Goal: Task Accomplishment & Management: Complete application form

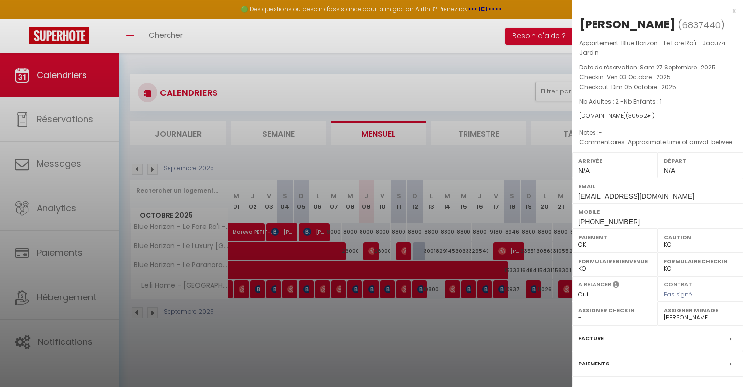
select select "KO"
select select "0"
select select "50584"
click at [314, 361] on div at bounding box center [371, 193] width 743 height 387
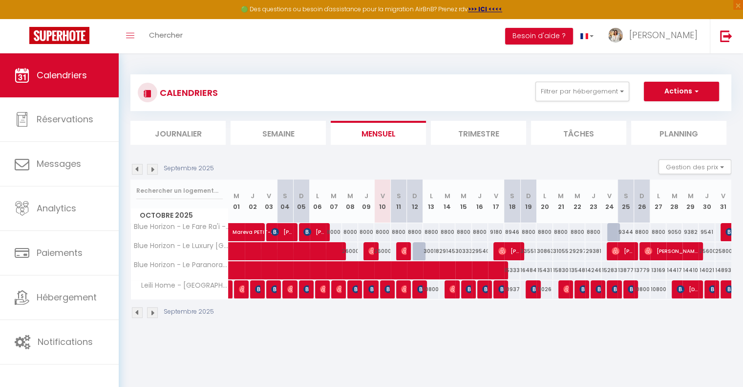
click at [377, 227] on div "8000" at bounding box center [382, 232] width 16 height 18
type input "8000"
type input "Ven 10 Octobre 2025"
type input "Sam 11 Octobre 2025"
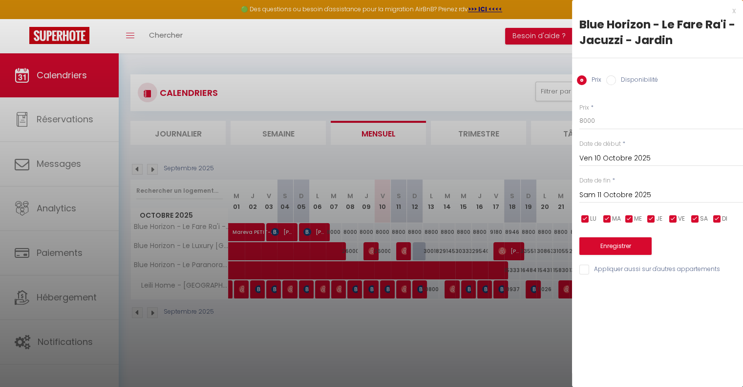
click at [448, 320] on div at bounding box center [371, 193] width 743 height 387
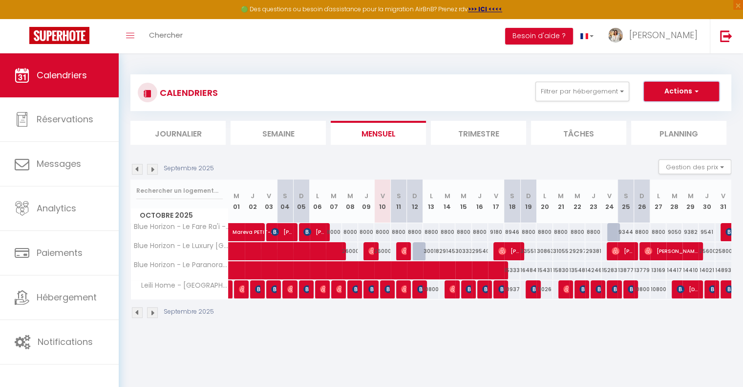
click at [706, 95] on button "Actions" at bounding box center [681, 92] width 75 height 20
click at [670, 113] on link "Nouvelle réservation" at bounding box center [671, 114] width 85 height 15
select select
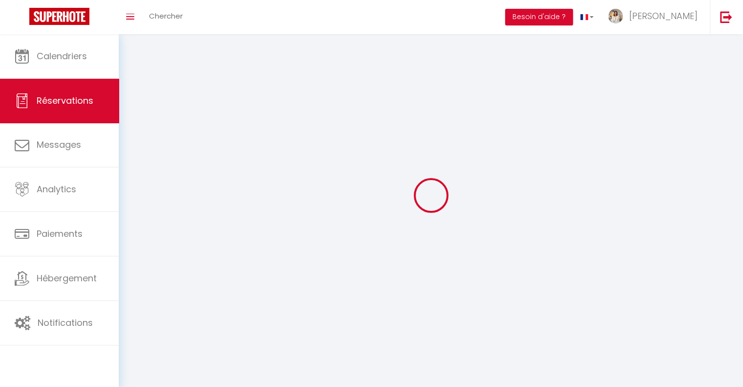
select select
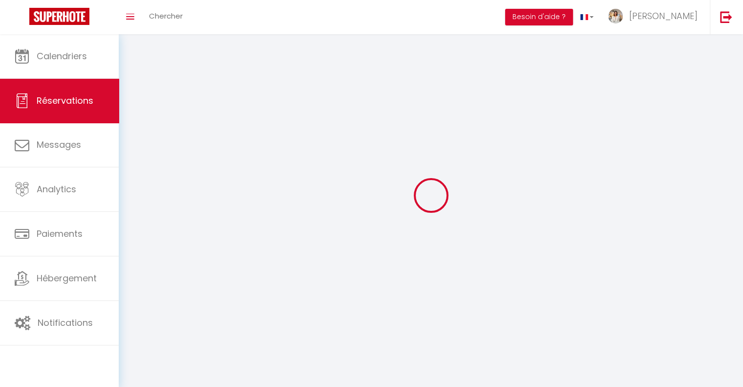
select select
checkbox input "false"
select select
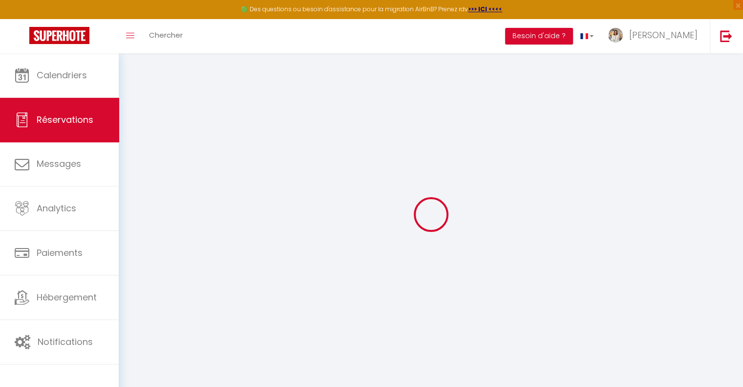
select select
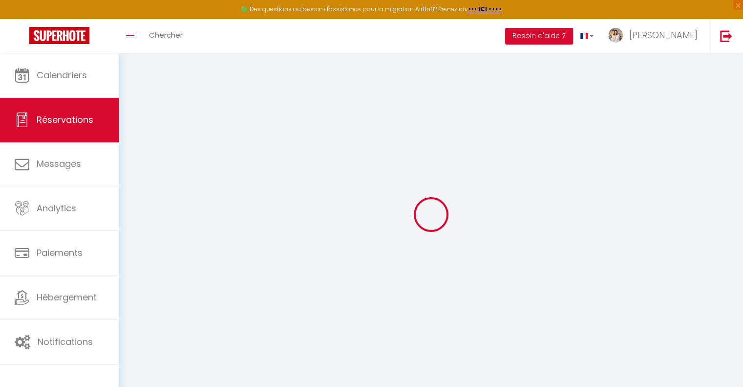
select select
checkbox input "false"
select select
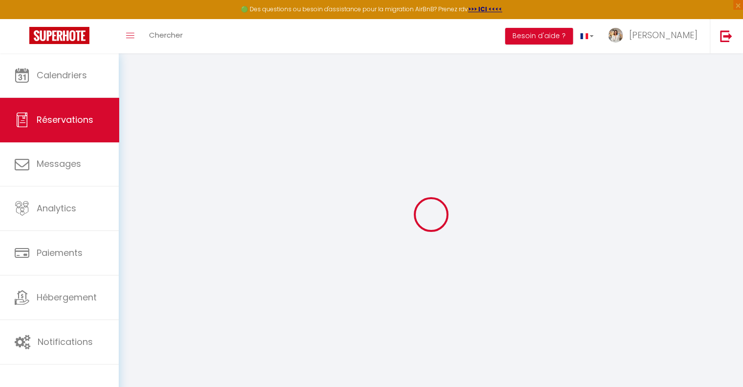
select select
checkbox input "false"
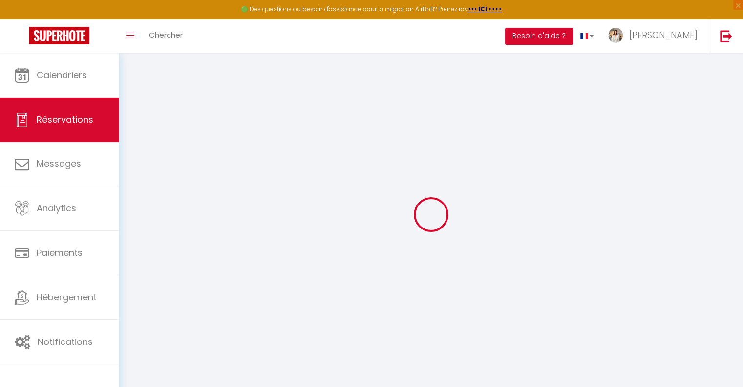
select select
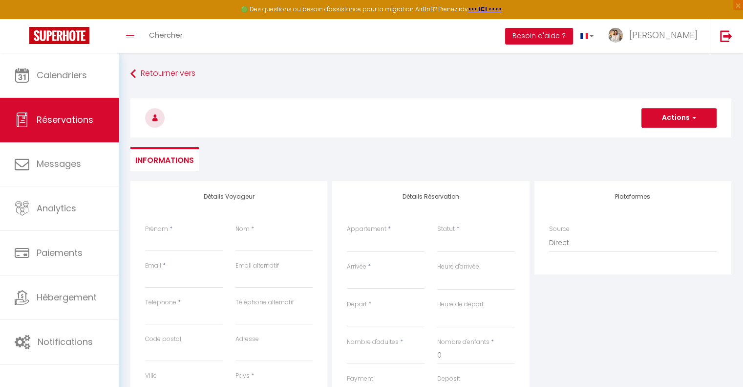
select select
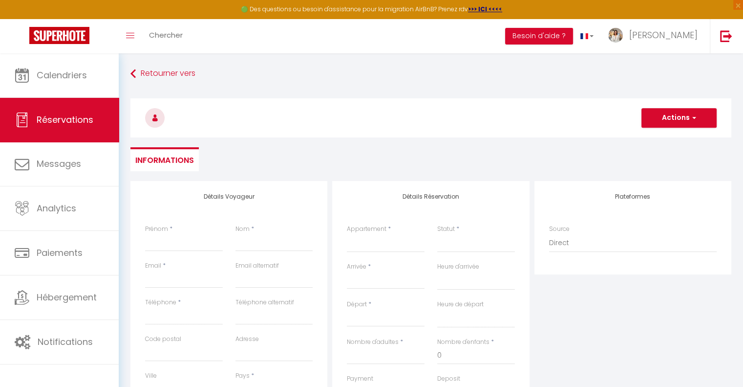
select select
checkbox input "false"
select select
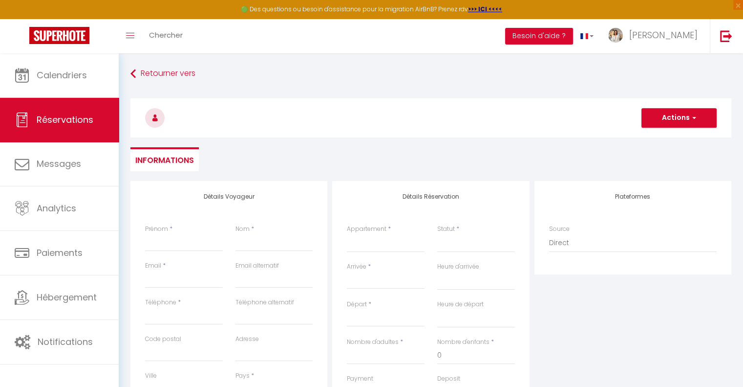
select select
checkbox input "false"
select select
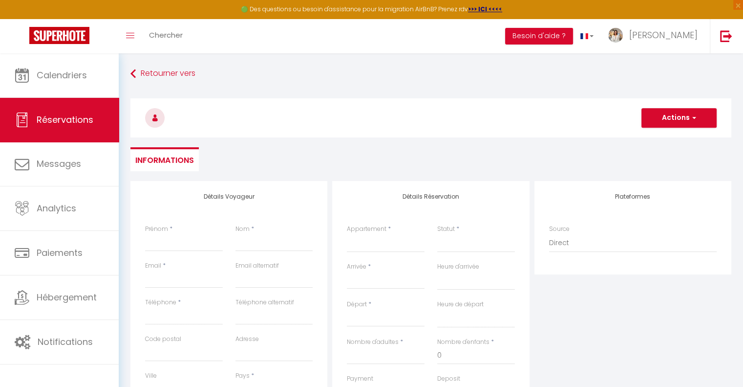
select select
click at [155, 244] on input "Prénom" at bounding box center [184, 243] width 78 height 18
type input "l"
select select
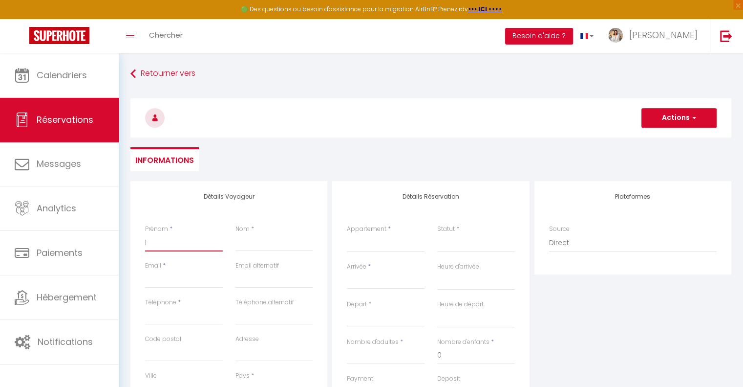
select select
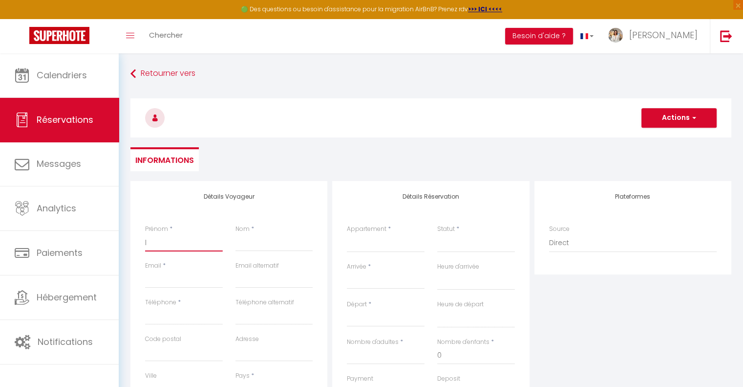
checkbox input "false"
select select
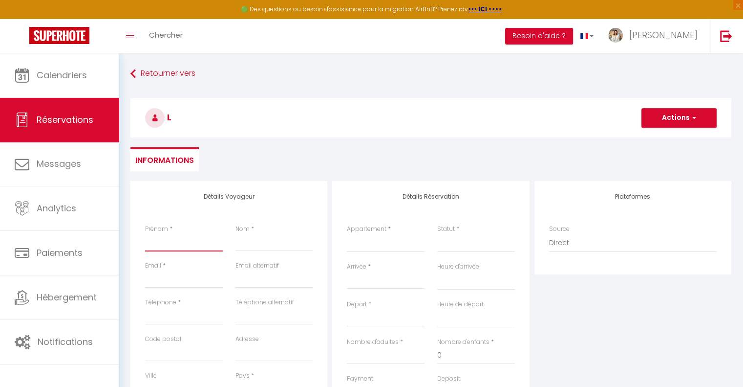
select select
checkbox input "false"
type input "S"
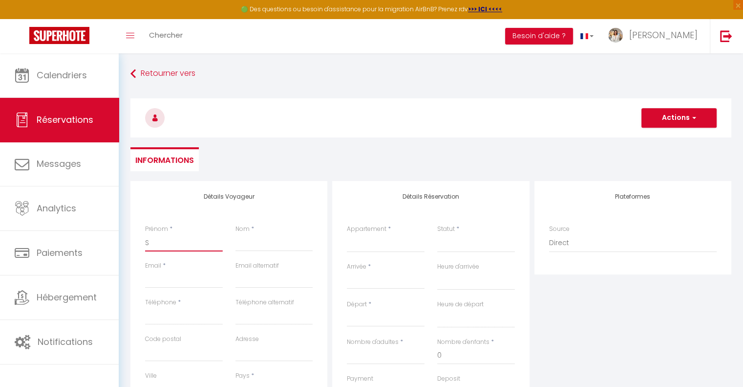
select select
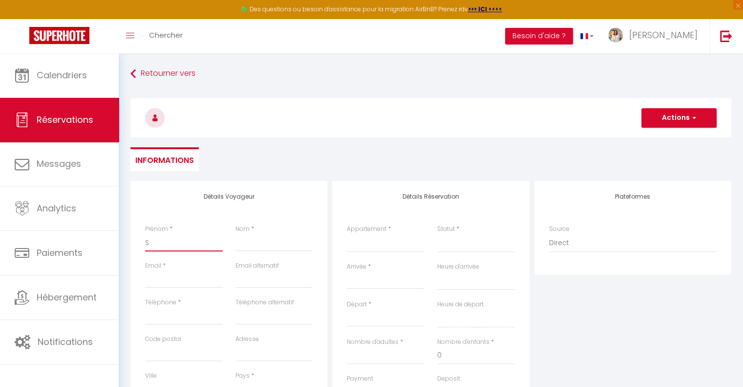
select select
checkbox input "false"
type input "Sa"
select select
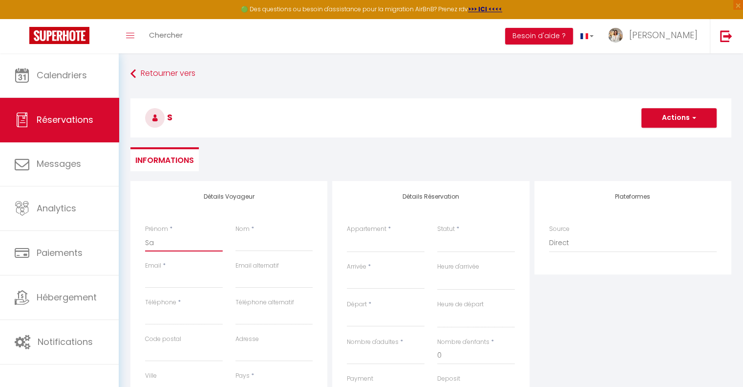
select select
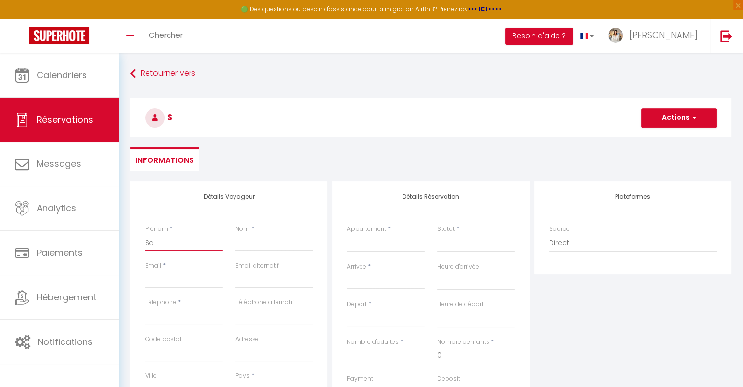
select select
checkbox input "false"
type input "San"
select select
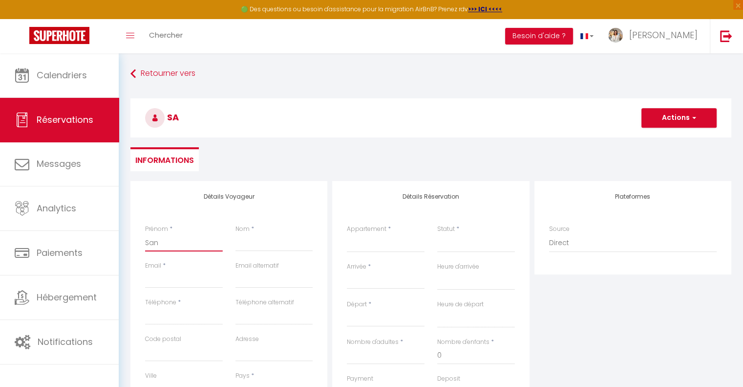
select select
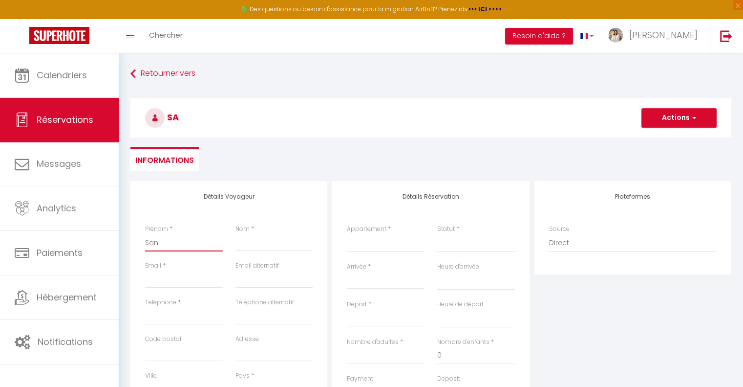
checkbox input "false"
type input "Sand"
select select
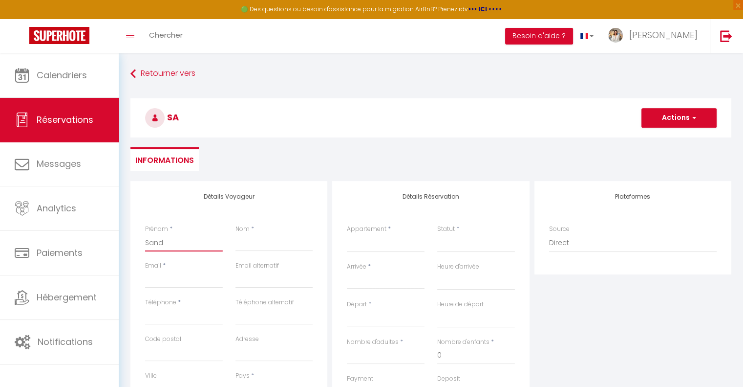
select select
checkbox input "false"
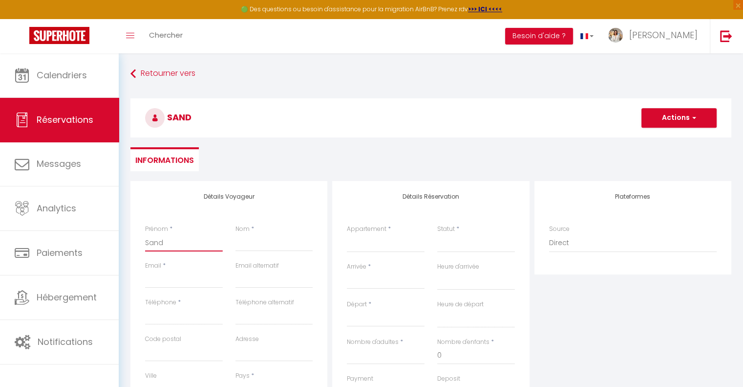
type input "Sandr"
select select
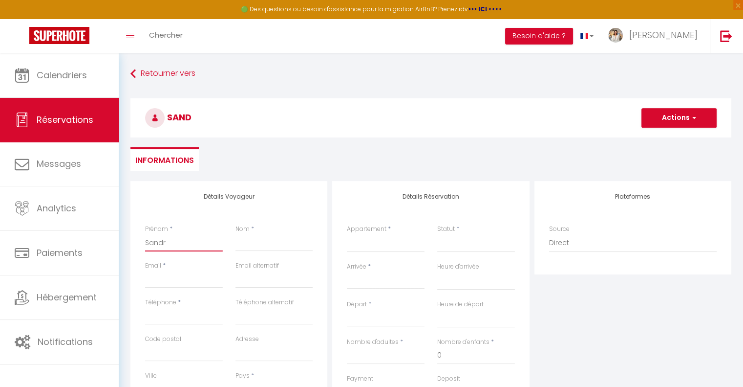
select select
checkbox input "false"
type input "Sandri"
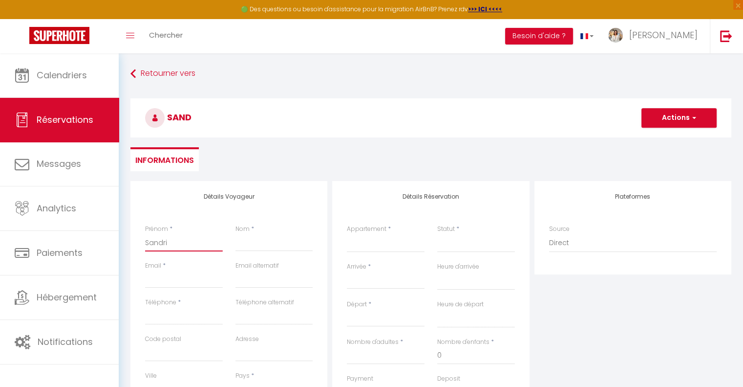
select select
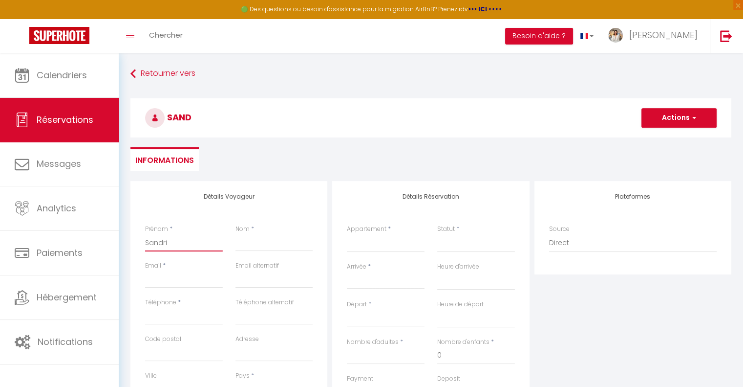
select select
checkbox input "false"
type input "Sandrin"
select select
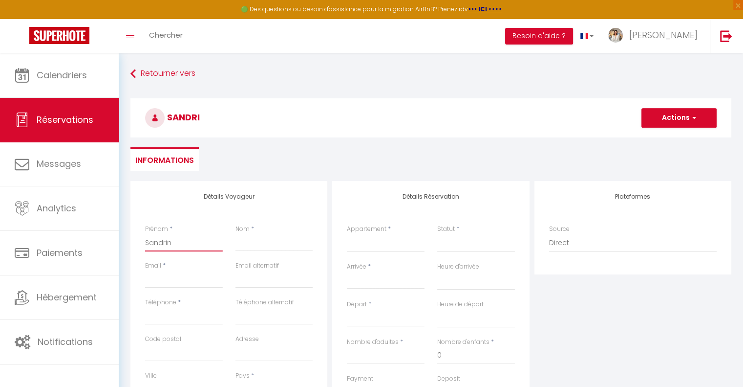
select select
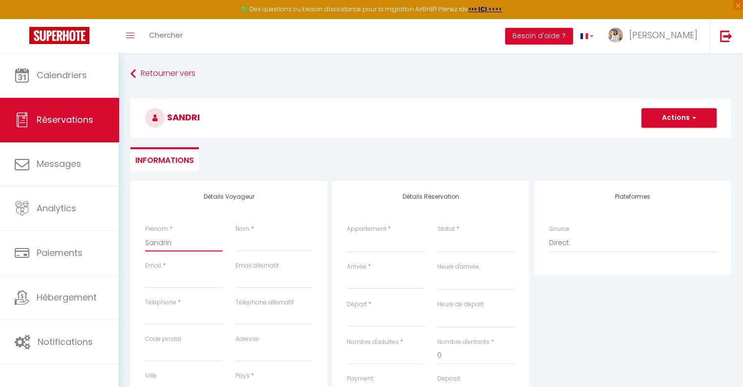
select select
checkbox input "false"
type input "Sandrine"
select select
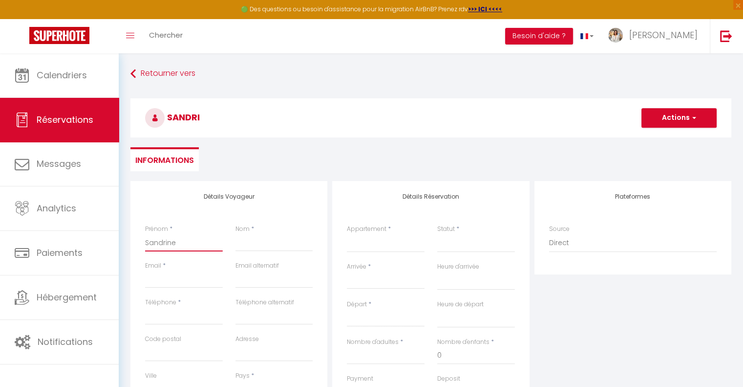
select select
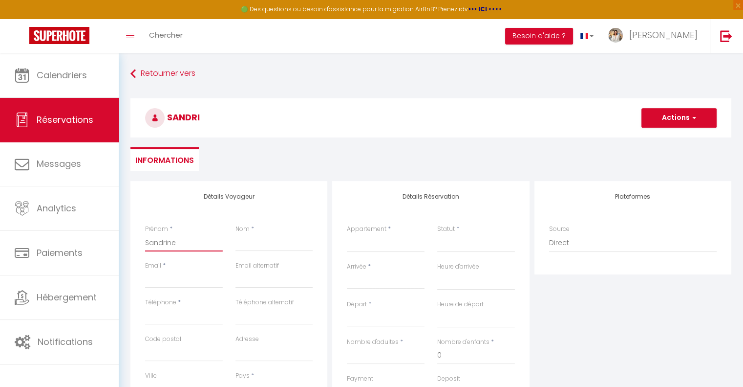
checkbox input "false"
type input "Sandrinee"
select select
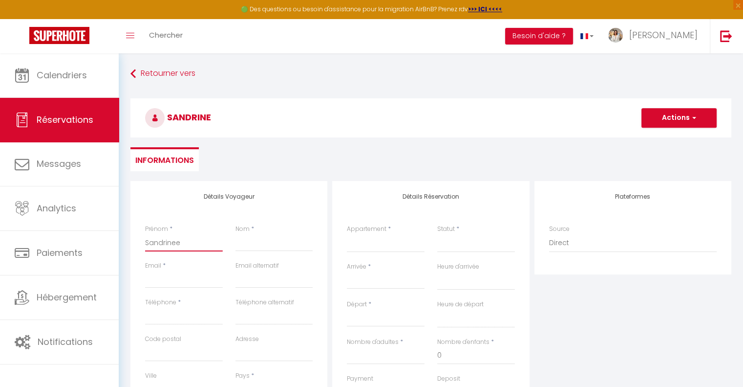
select select
checkbox input "false"
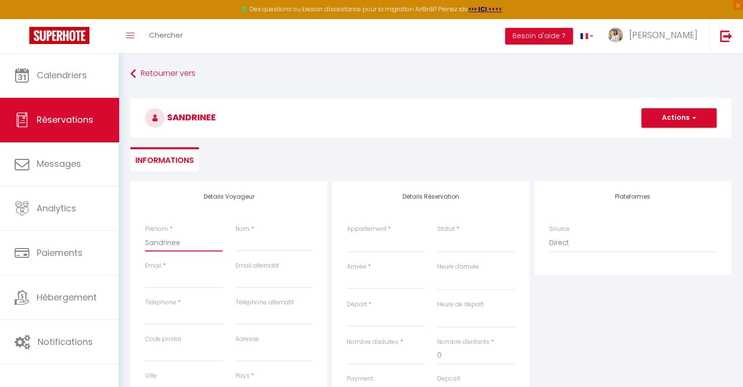
type input "Sandrine"
select select
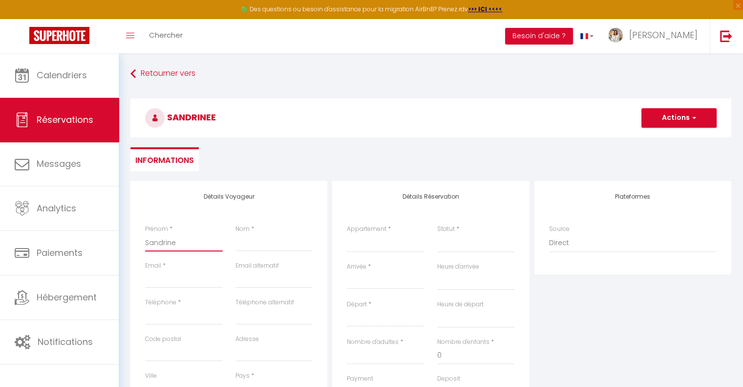
select select
checkbox input "false"
type input "Sandrine"
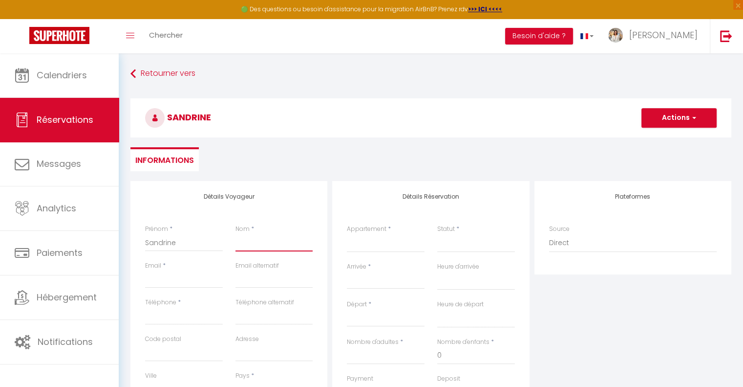
type input "L"
select select
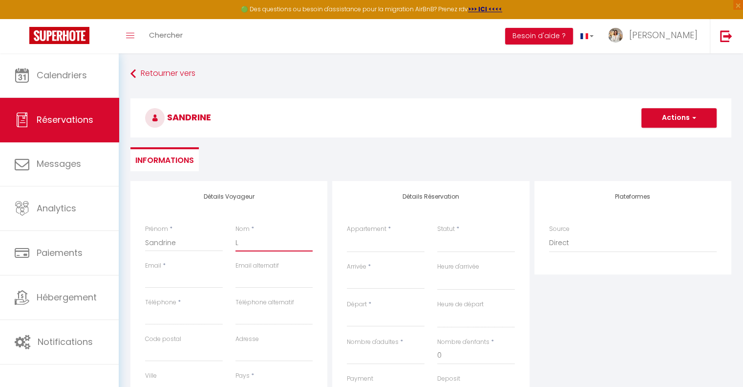
select select
checkbox input "false"
type input "LE"
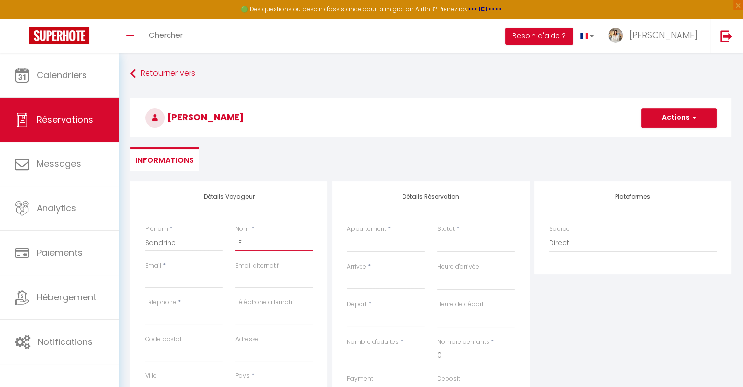
select select
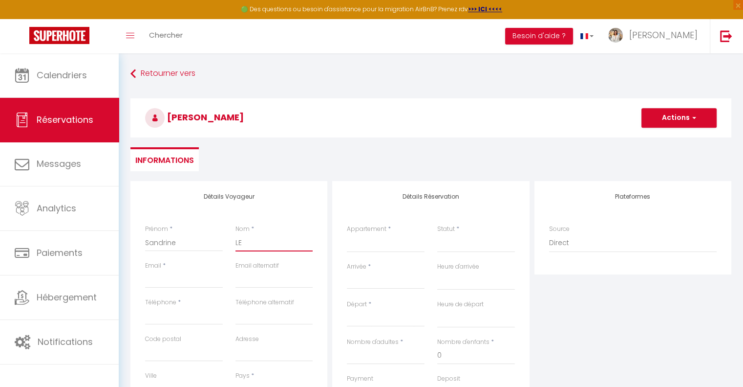
select select
checkbox input "false"
type input "LEB"
select select
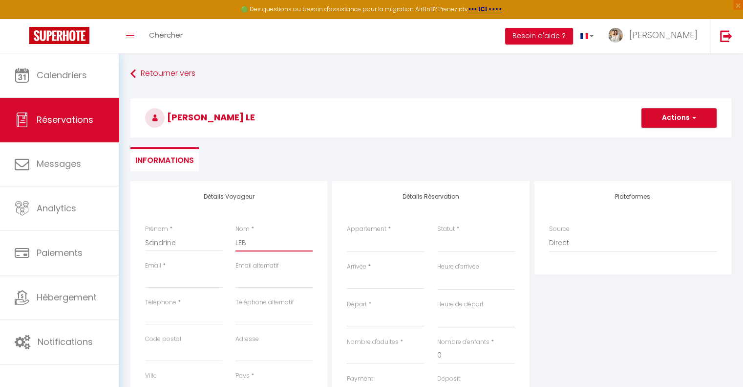
select select
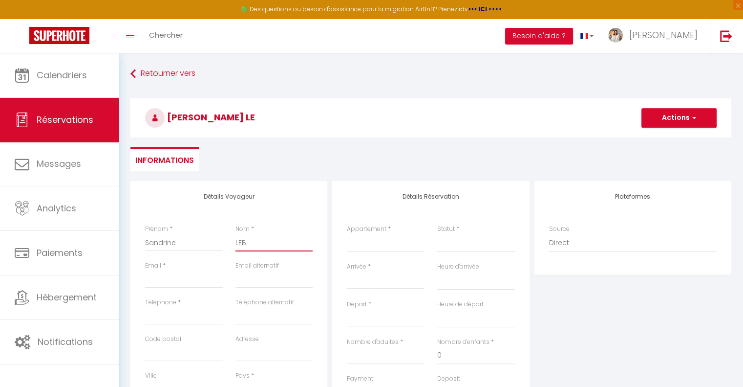
select select
checkbox input "false"
type input "LEBL"
select select
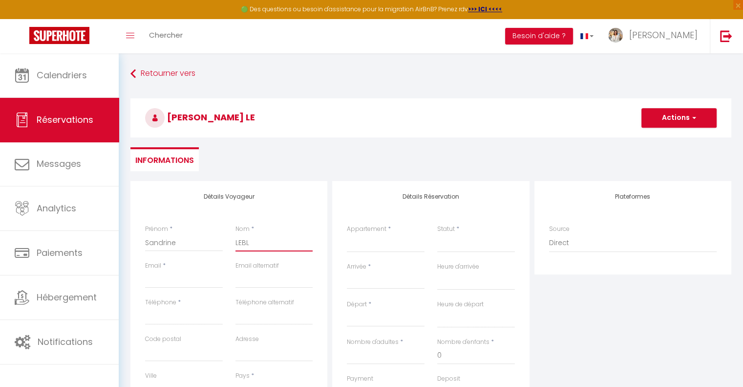
select select
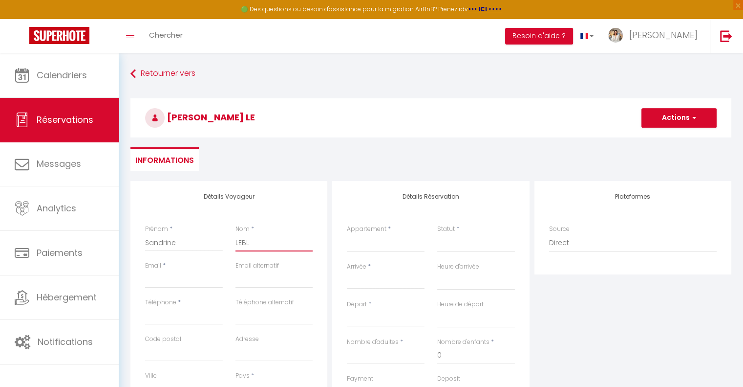
checkbox input "false"
type input "LEBLO"
select select
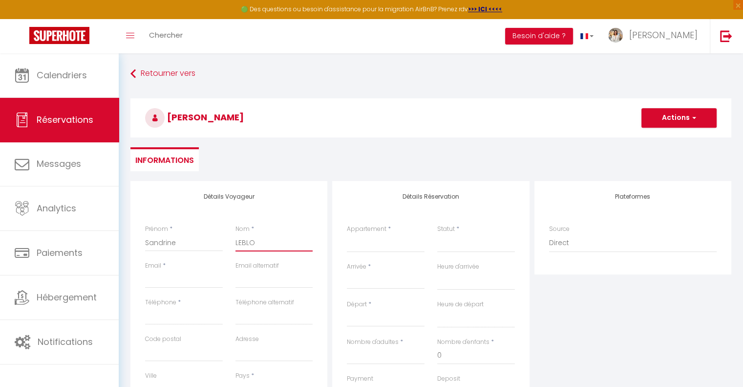
select select
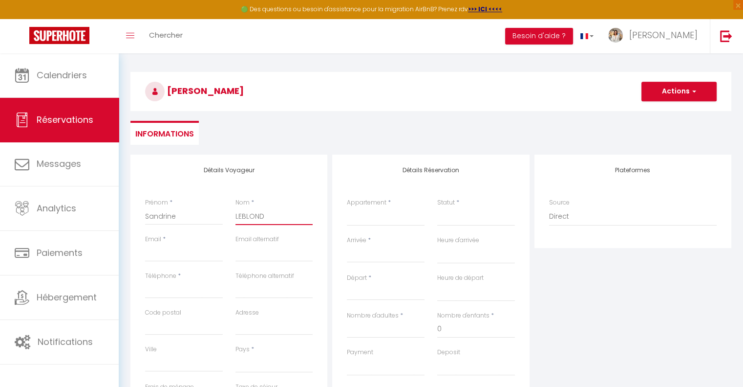
scroll to position [49, 0]
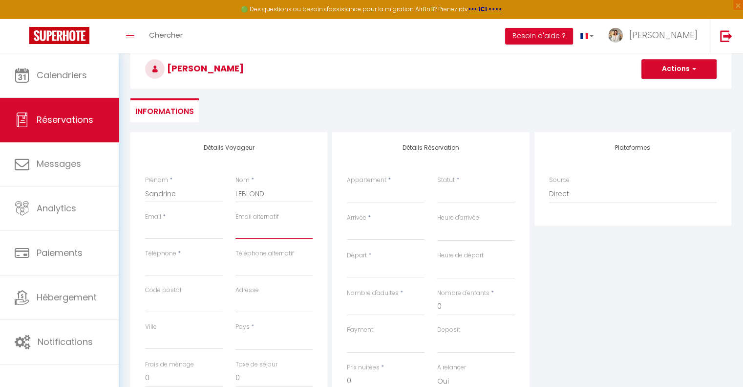
click at [244, 234] on input "email" at bounding box center [275, 230] width 78 height 18
click at [162, 232] on input "Email client" at bounding box center [184, 230] width 78 height 18
click at [183, 262] on input "Téléphone" at bounding box center [184, 267] width 78 height 18
click at [199, 299] on input "Code postal" at bounding box center [184, 304] width 78 height 18
click at [259, 307] on input "Adresse" at bounding box center [275, 304] width 78 height 18
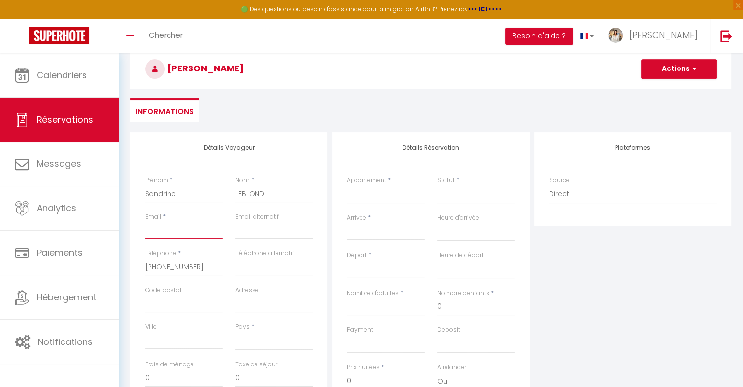
click at [208, 232] on input "Email client" at bounding box center [184, 230] width 78 height 18
click at [380, 229] on input "Arrivée" at bounding box center [386, 232] width 78 height 13
click at [369, 193] on select "Leili Home - Papeete Blue Horizon - Le Luxury Matavai Beach Blue Horizon - Le F…" at bounding box center [386, 194] width 78 height 19
click at [347, 185] on select "Leili Home - Papeete Blue Horizon - Le Luxury Matavai Beach Blue Horizon - Le F…" at bounding box center [386, 194] width 78 height 19
click at [473, 193] on select "Confirmé Non Confirmé [PERSON_NAME] par le voyageur No Show Request" at bounding box center [476, 194] width 78 height 19
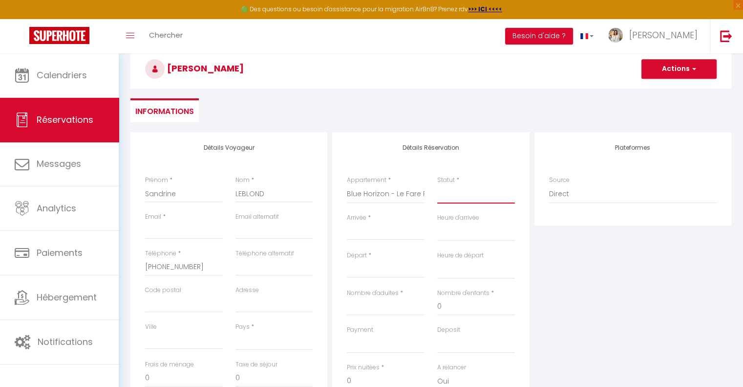
click at [471, 196] on select "Confirmé Non Confirmé [PERSON_NAME] par le voyageur No Show Request" at bounding box center [476, 194] width 78 height 19
click at [471, 197] on select "Confirmé Non Confirmé [PERSON_NAME] par le voyageur No Show Request" at bounding box center [476, 194] width 78 height 19
click at [437, 185] on select "Confirmé Non Confirmé [PERSON_NAME] par le voyageur No Show Request" at bounding box center [476, 194] width 78 height 19
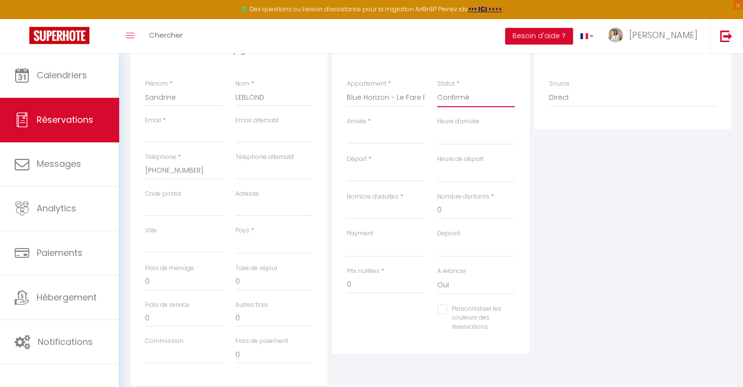
scroll to position [147, 0]
click at [364, 134] on input "Arrivée" at bounding box center [386, 134] width 78 height 13
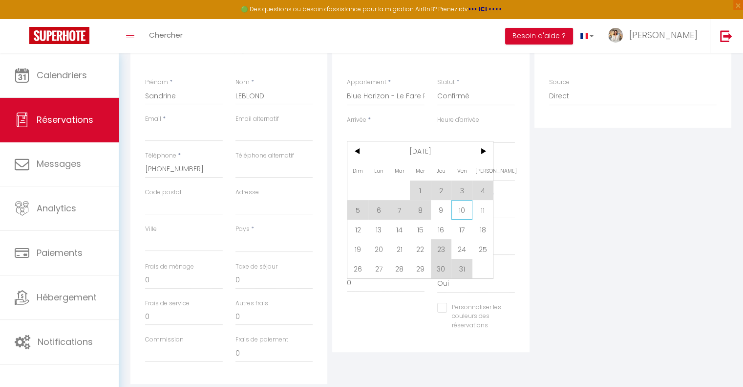
click at [462, 213] on span "10" at bounding box center [462, 210] width 21 height 20
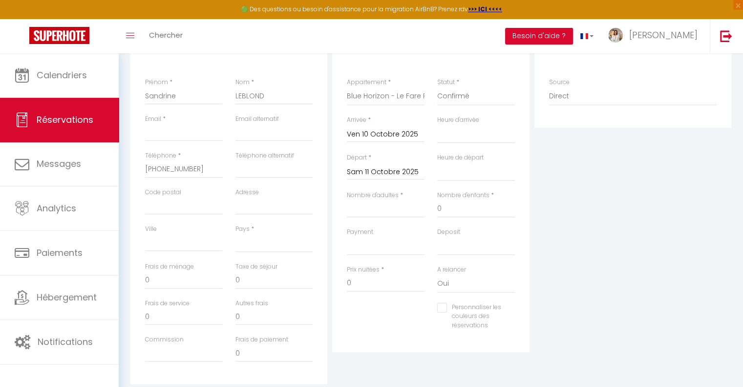
click at [389, 168] on input "Sam 11 Octobre 2025" at bounding box center [386, 172] width 78 height 13
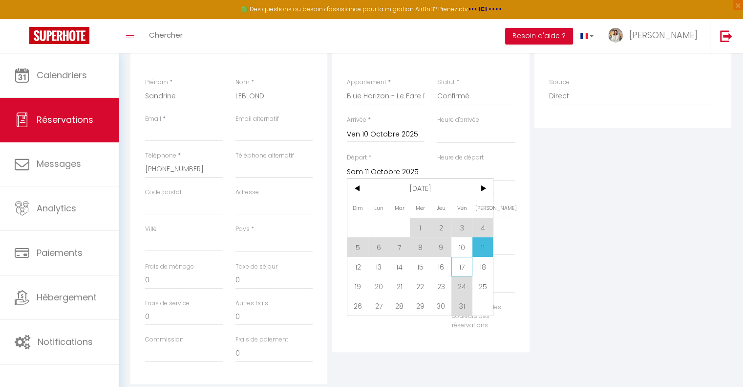
click at [457, 265] on span "17" at bounding box center [462, 267] width 21 height 20
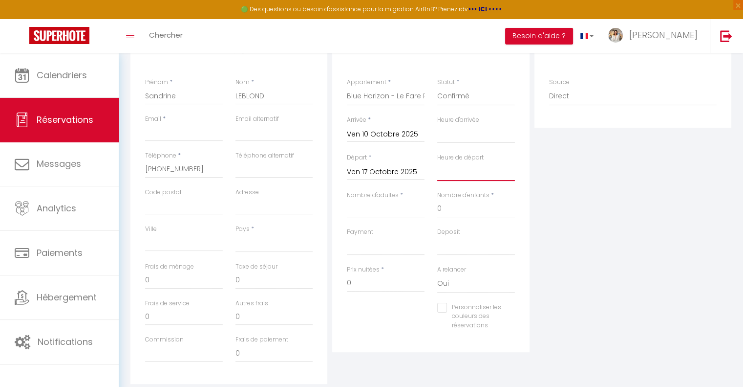
click at [452, 173] on select "00:00 00:30 01:00 01:30 02:00 02:30 03:00 03:30 04:00 04:30 05:00 05:30 06:00 0…" at bounding box center [476, 171] width 78 height 19
click at [437, 162] on select "00:00 00:30 01:00 01:30 02:00 02:30 03:00 03:30 04:00 04:30 05:00 05:30 06:00 0…" at bounding box center [476, 171] width 78 height 19
click at [544, 172] on div "Plateformes Source Direct [DOMAIN_NAME] [DOMAIN_NAME] Chalet montagne Expedia G…" at bounding box center [633, 208] width 202 height 349
click at [470, 132] on select "00:00 00:30 01:00 01:30 02:00 02:30 03:00 03:30 04:00 04:30 05:00 05:30 06:00 0…" at bounding box center [476, 134] width 78 height 19
click at [437, 125] on select "00:00 00:30 01:00 01:30 02:00 02:30 03:00 03:30 04:00 04:30 05:00 05:30 06:00 0…" at bounding box center [476, 134] width 78 height 19
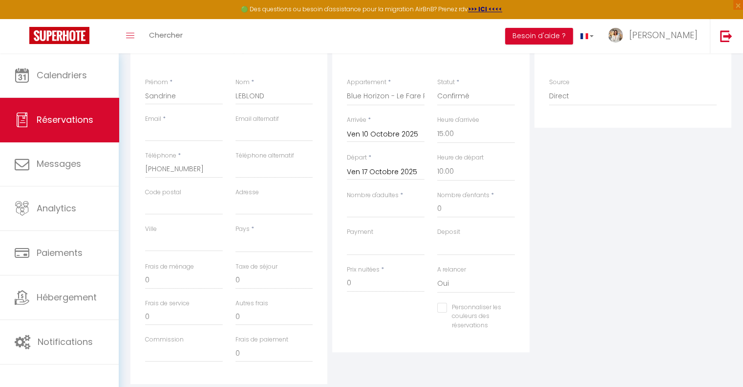
click at [609, 207] on div "Plateformes Source Direct [DOMAIN_NAME] [DOMAIN_NAME] Chalet montagne Expedia G…" at bounding box center [633, 208] width 202 height 349
click at [193, 139] on input "Email client" at bounding box center [184, 133] width 78 height 18
click at [231, 175] on div "Téléphone alternatif" at bounding box center [274, 169] width 90 height 37
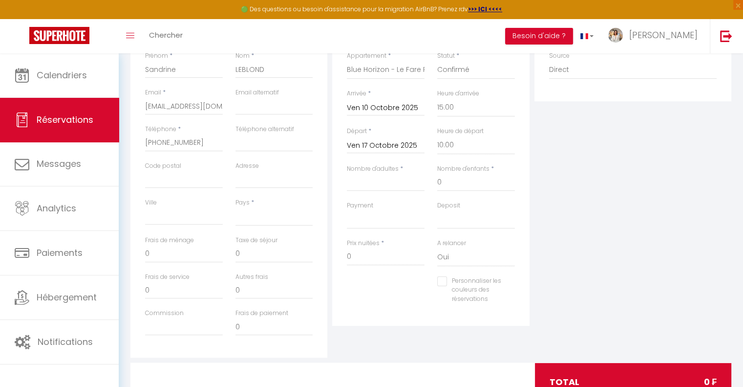
scroll to position [196, 0]
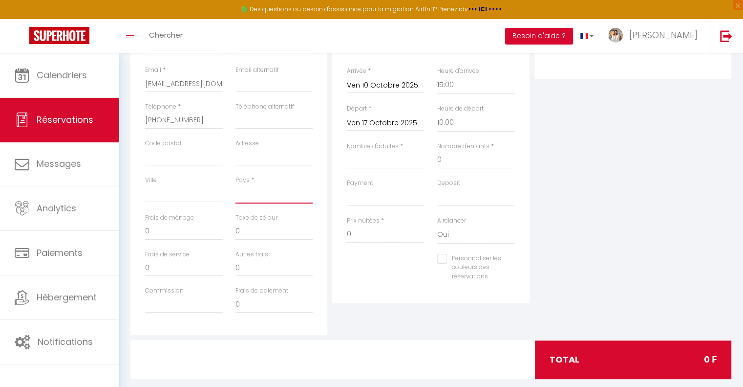
click at [243, 194] on select "[GEOGRAPHIC_DATA] [GEOGRAPHIC_DATA] [GEOGRAPHIC_DATA] [GEOGRAPHIC_DATA] [GEOGRA…" at bounding box center [275, 194] width 78 height 19
click at [236, 185] on select "[GEOGRAPHIC_DATA] [GEOGRAPHIC_DATA] [GEOGRAPHIC_DATA] [GEOGRAPHIC_DATA] [GEOGRA…" at bounding box center [275, 194] width 78 height 19
drag, startPoint x: 195, startPoint y: 225, endPoint x: 122, endPoint y: 224, distance: 72.8
click at [123, 224] on div "Retourner vers [PERSON_NAME] Actions Enregistrer Actions Enregistrer Aperçu et …" at bounding box center [431, 130] width 625 height 545
click at [236, 262] on input "0" at bounding box center [275, 268] width 78 height 18
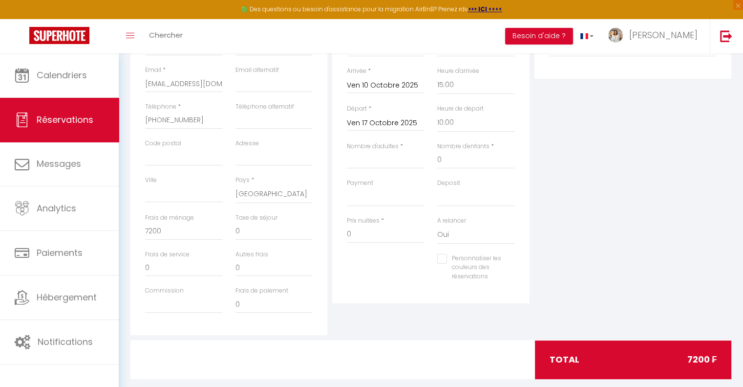
click at [271, 241] on div "Taxe de séjour 0" at bounding box center [274, 231] width 90 height 37
click at [399, 157] on input "Nombre d'adultes" at bounding box center [386, 160] width 78 height 18
click at [472, 195] on select "OK KO" at bounding box center [476, 197] width 78 height 19
click at [393, 230] on input "60000" at bounding box center [386, 234] width 78 height 18
drag, startPoint x: 391, startPoint y: 230, endPoint x: 301, endPoint y: 221, distance: 89.8
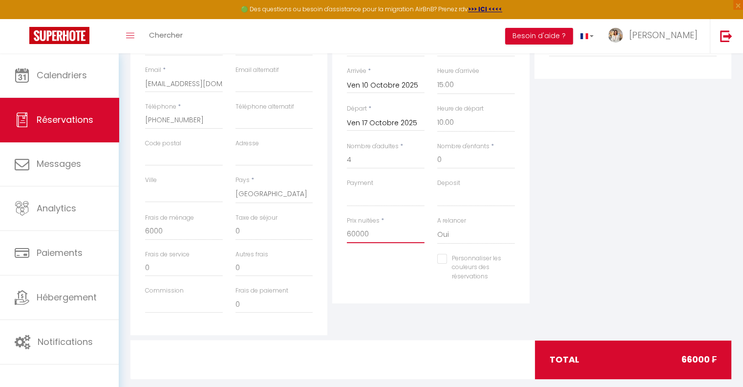
click at [302, 222] on div "Détails Voyageur Prénom * [PERSON_NAME] * LEBLOND Email * [EMAIL_ADDRESS][DOMAI…" at bounding box center [431, 159] width 606 height 349
click at [369, 285] on div "Personnaliser les couleurs des réservations #D7092E" at bounding box center [431, 273] width 181 height 38
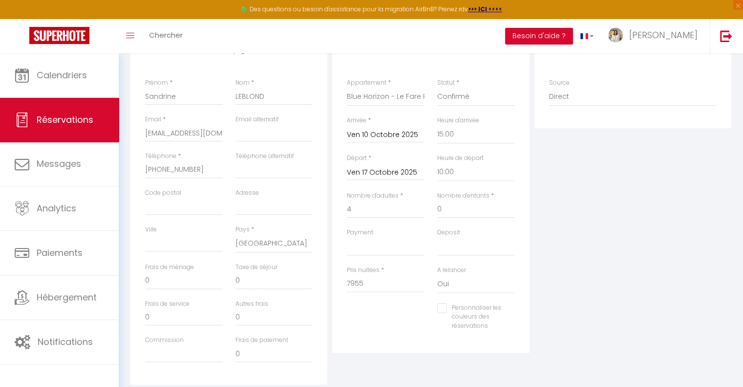
scroll to position [163, 0]
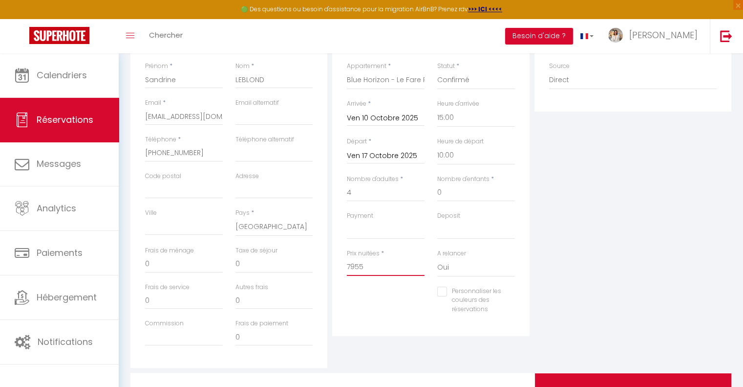
drag, startPoint x: 387, startPoint y: 263, endPoint x: 175, endPoint y: 249, distance: 212.6
click at [175, 249] on div "Détails Voyageur Prénom * [PERSON_NAME] * LEBLOND Email * [EMAIL_ADDRESS][DOMAI…" at bounding box center [431, 192] width 606 height 349
click at [573, 249] on div "Plateformes Source Direct [DOMAIN_NAME] [DOMAIN_NAME] Chalet montagne Expedia G…" at bounding box center [633, 192] width 202 height 349
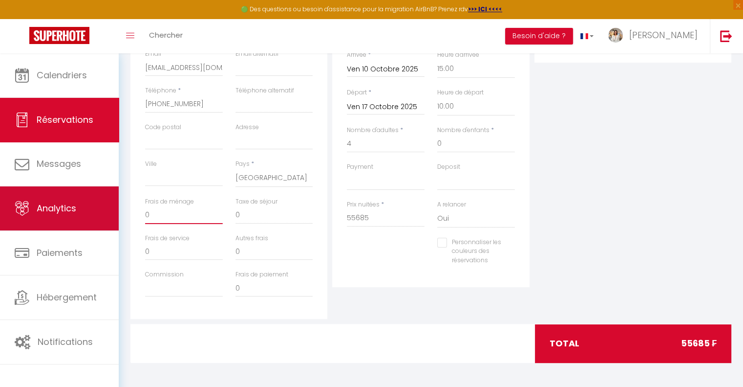
drag, startPoint x: 179, startPoint y: 218, endPoint x: 49, endPoint y: 201, distance: 131.7
click at [49, 201] on div "🟢 Des questions ou besoin d'assistance pour la migration AirBnB? Prenez rdv >>>…" at bounding box center [371, 114] width 743 height 545
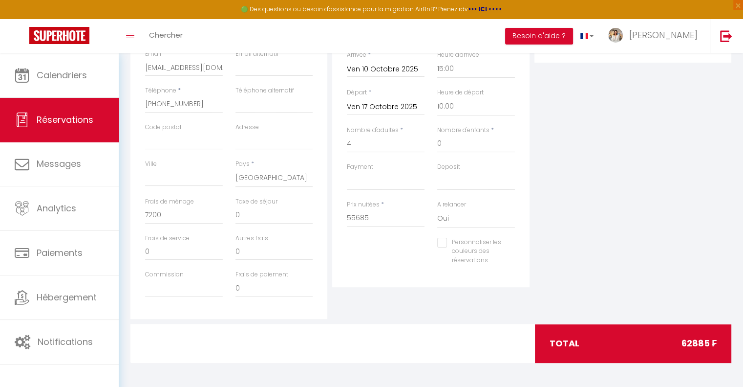
click at [385, 280] on div "Détails Réservation Appartement * Leili Home - Papeete Blue Horizon - Le Luxury…" at bounding box center [430, 128] width 197 height 318
drag, startPoint x: 258, startPoint y: 213, endPoint x: 196, endPoint y: 212, distance: 61.6
click at [196, 212] on div "Frais de ménage 7200 Taxe de séjour 0" at bounding box center [229, 215] width 181 height 37
paste input "1 68"
click at [339, 262] on div "Détails Réservation Appartement * Leili Home - Papeete Blue Horizon - Le Luxury…" at bounding box center [430, 128] width 197 height 318
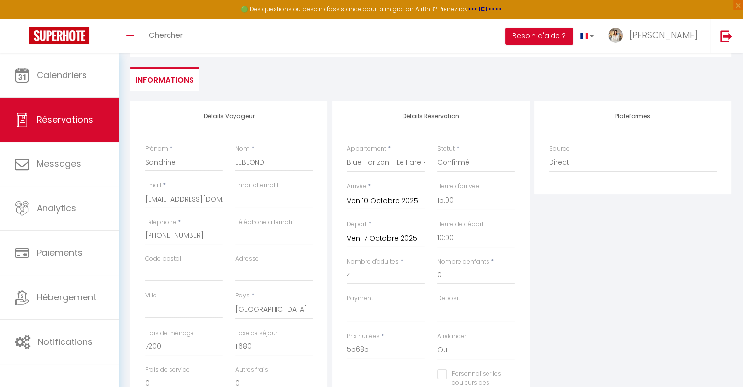
scroll to position [147, 0]
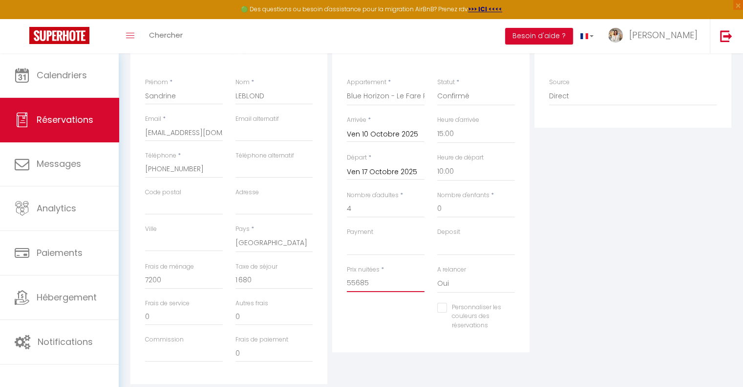
click at [371, 283] on input "55685" at bounding box center [386, 283] width 78 height 18
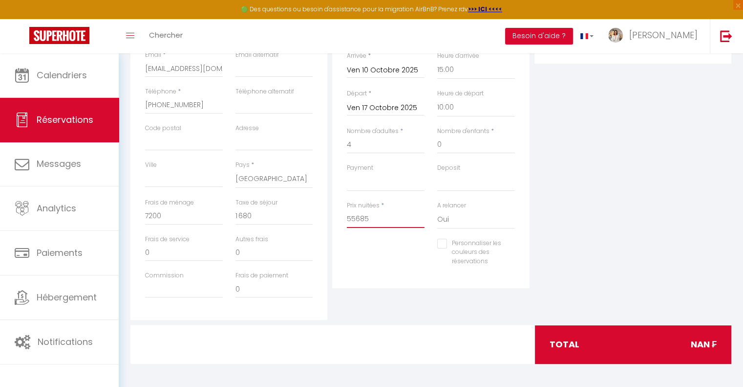
scroll to position [212, 0]
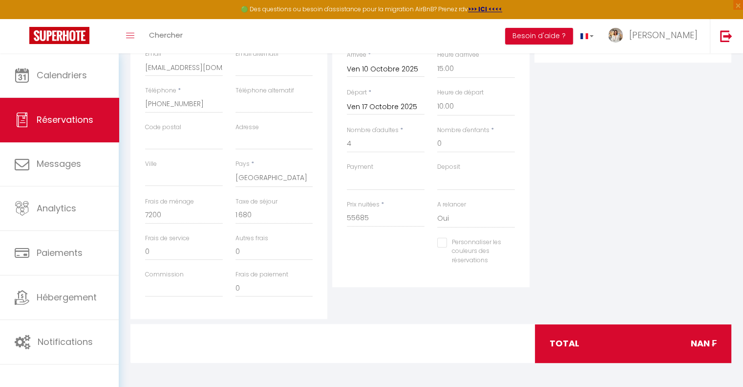
click at [585, 351] on div "total NaN ₣" at bounding box center [633, 343] width 197 height 38
click at [572, 343] on div "total NaN ₣" at bounding box center [633, 343] width 197 height 38
drag, startPoint x: 561, startPoint y: 342, endPoint x: 573, endPoint y: 344, distance: 11.8
click at [563, 342] on div "total NaN ₣" at bounding box center [633, 343] width 197 height 38
click at [736, 347] on div "total NaN ₣" at bounding box center [635, 343] width 205 height 38
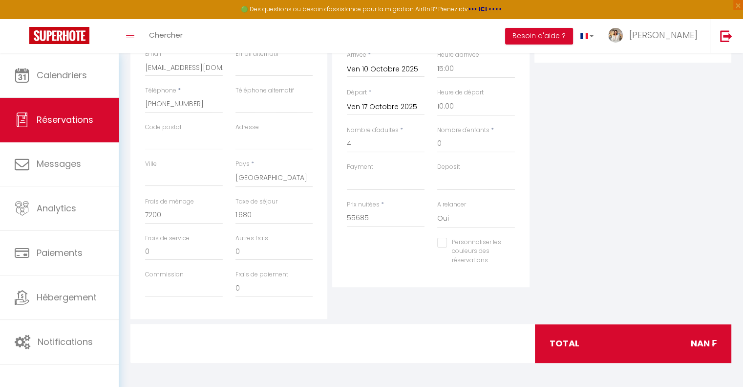
click at [707, 342] on span "NaN ₣" at bounding box center [704, 343] width 26 height 14
click at [706, 342] on span "NaN ₣" at bounding box center [704, 343] width 26 height 14
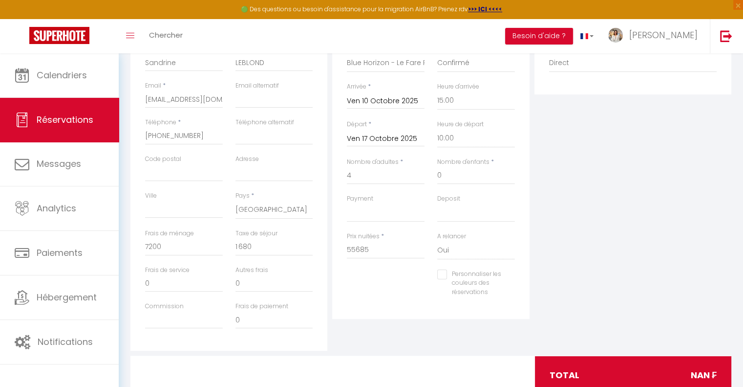
scroll to position [163, 0]
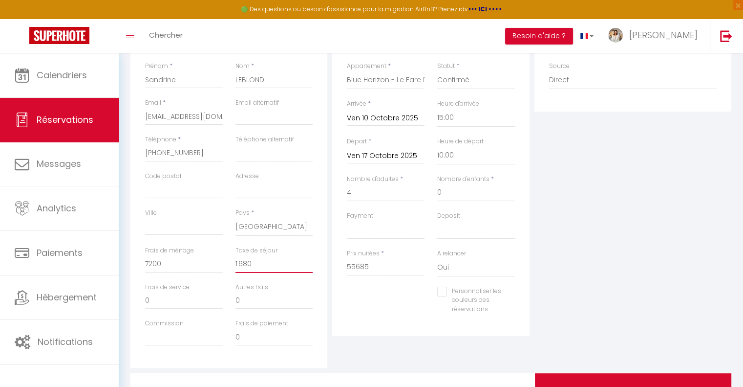
drag, startPoint x: 258, startPoint y: 265, endPoint x: 153, endPoint y: 261, distance: 104.6
click at [172, 262] on div "Frais de ménage 7200 Taxe de séjour 1 680" at bounding box center [229, 264] width 181 height 37
click at [533, 250] on div "Plateformes Source Direct [DOMAIN_NAME] [DOMAIN_NAME] Chalet montagne Expedia G…" at bounding box center [633, 192] width 202 height 349
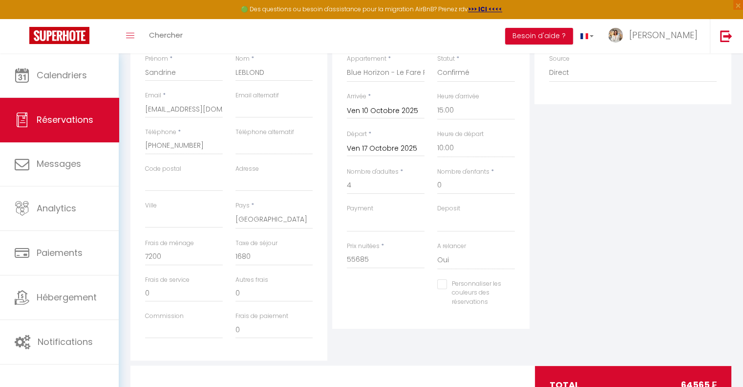
scroll to position [212, 0]
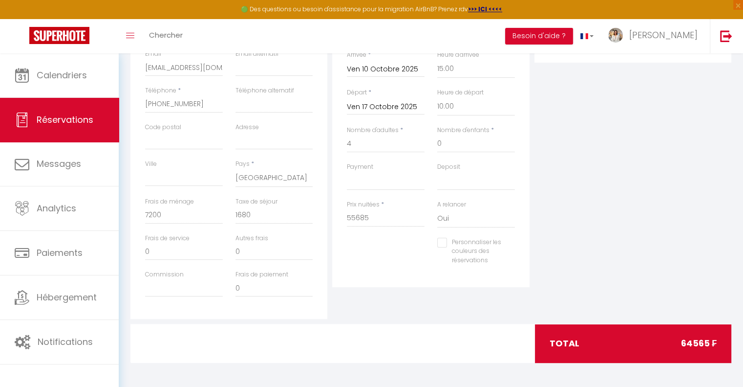
click at [690, 148] on div "Plateformes Source Direct [DOMAIN_NAME] [DOMAIN_NAME] Chalet montagne Expedia G…" at bounding box center [633, 143] width 202 height 349
click at [602, 343] on div "total 64565 ₣" at bounding box center [633, 343] width 197 height 38
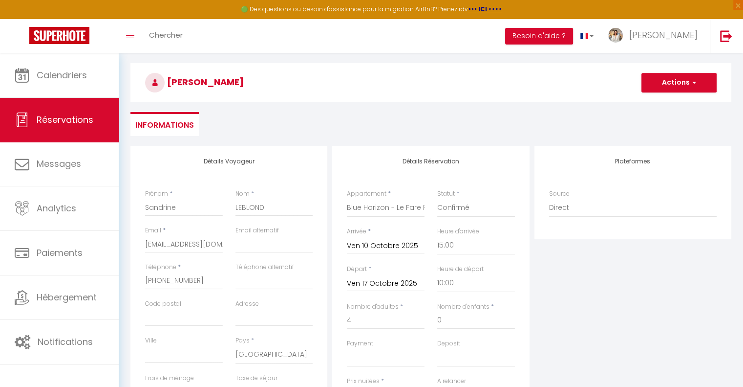
scroll to position [16, 0]
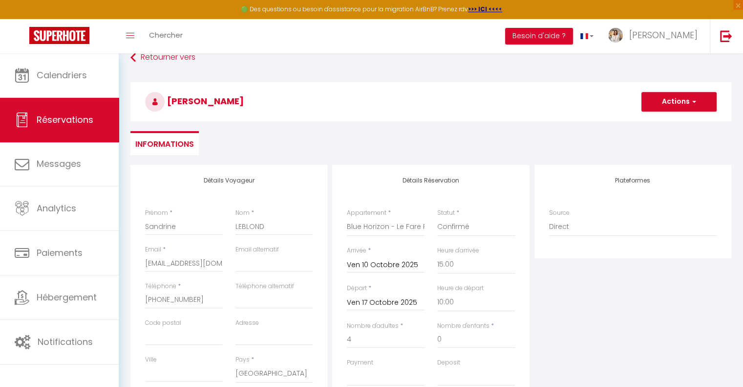
click at [677, 110] on div "[PERSON_NAME] Actions Enregistrer Actions Enregistrer [PERSON_NAME] et éditer E…" at bounding box center [430, 101] width 601 height 39
click at [677, 110] on button "Actions" at bounding box center [679, 102] width 75 height 20
click at [667, 119] on link "Enregistrer" at bounding box center [669, 123] width 77 height 13
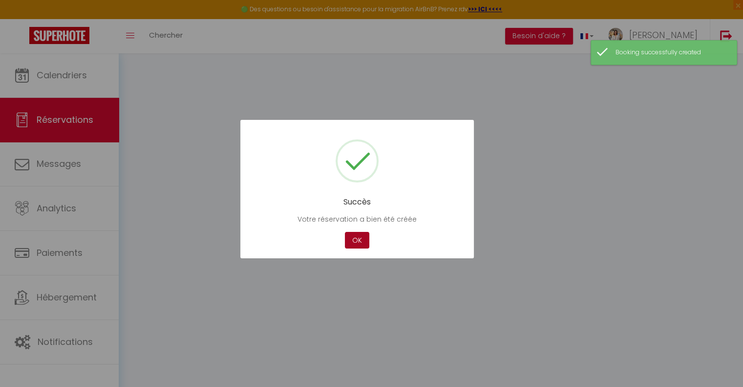
click at [360, 238] on button "OK" at bounding box center [357, 240] width 24 height 17
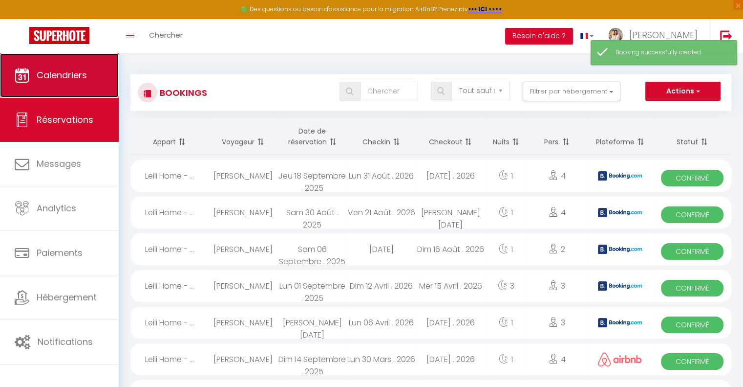
click at [51, 78] on span "Calendriers" at bounding box center [62, 75] width 50 height 12
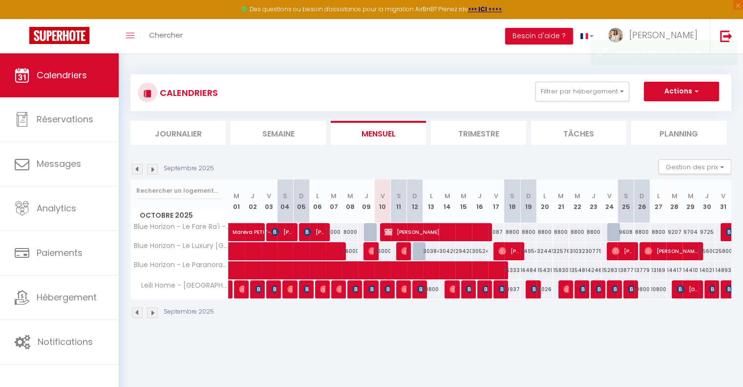
click at [478, 336] on div "CALENDRIERS Filtrer par hébergement Tous Leili Home - Papeete Blue Horizon - Le…" at bounding box center [431, 196] width 625 height 286
click at [459, 232] on span "[PERSON_NAME]" at bounding box center [436, 231] width 102 height 19
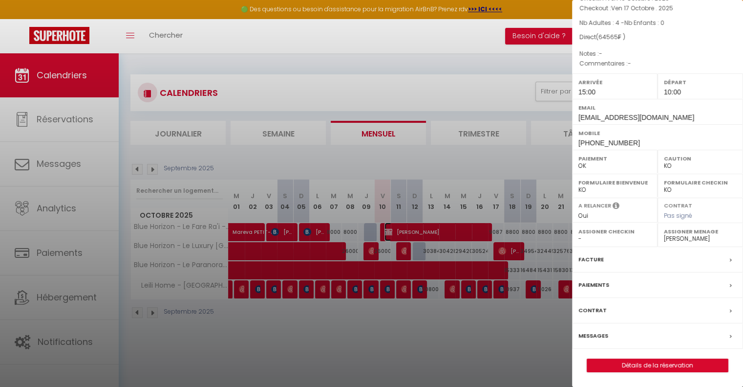
scroll to position [92, 0]
click at [439, 95] on div at bounding box center [371, 193] width 743 height 387
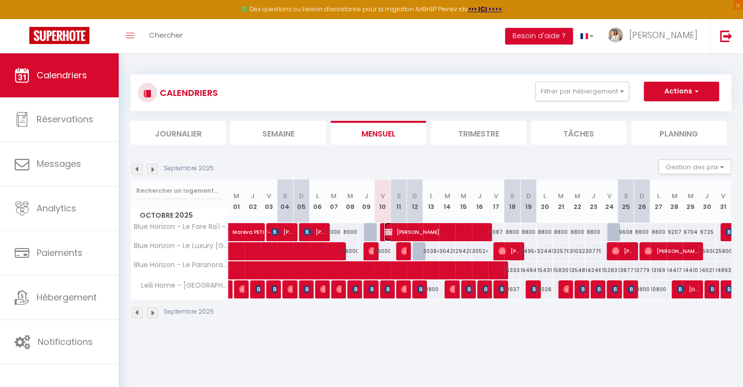
click at [473, 225] on span "[PERSON_NAME]" at bounding box center [436, 231] width 102 height 19
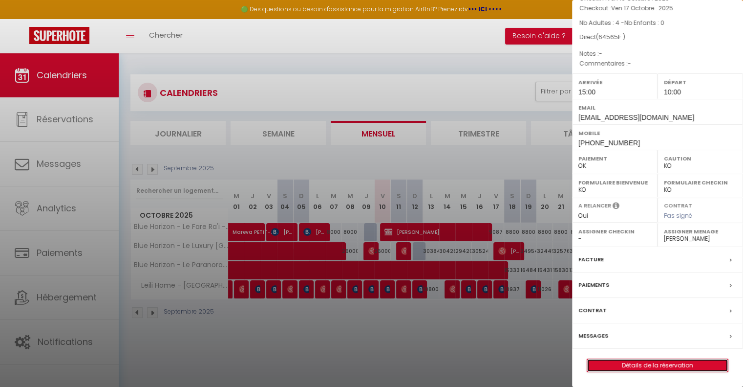
click at [637, 366] on link "Détails de la réservation" at bounding box center [657, 365] width 141 height 13
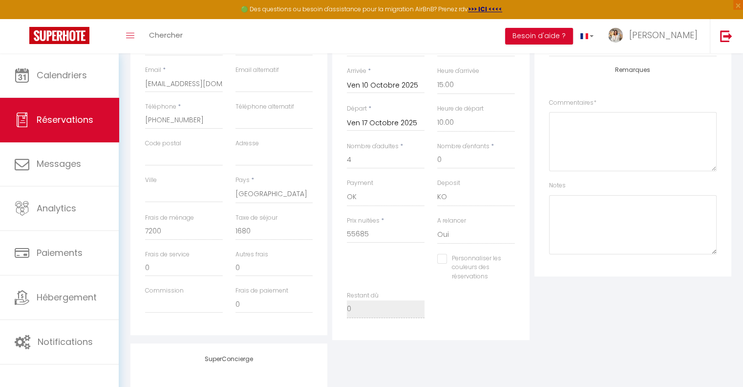
scroll to position [147, 0]
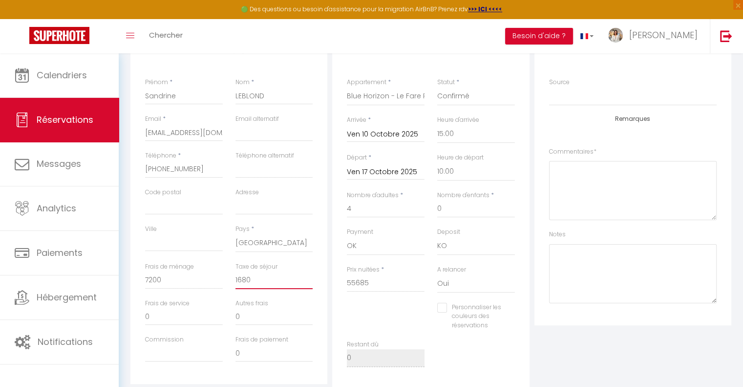
drag, startPoint x: 261, startPoint y: 283, endPoint x: 220, endPoint y: 280, distance: 40.7
click at [220, 280] on div "Frais de ménage 7200 Taxe de séjour 1680" at bounding box center [229, 280] width 181 height 37
click at [263, 282] on input "1680" at bounding box center [275, 280] width 78 height 18
drag, startPoint x: 385, startPoint y: 283, endPoint x: 307, endPoint y: 274, distance: 78.7
click at [307, 274] on div "Détails Voyageur Prénom * [PERSON_NAME] * LEBLOND Email * [EMAIL_ADDRESS][DOMAI…" at bounding box center [431, 211] width 606 height 354
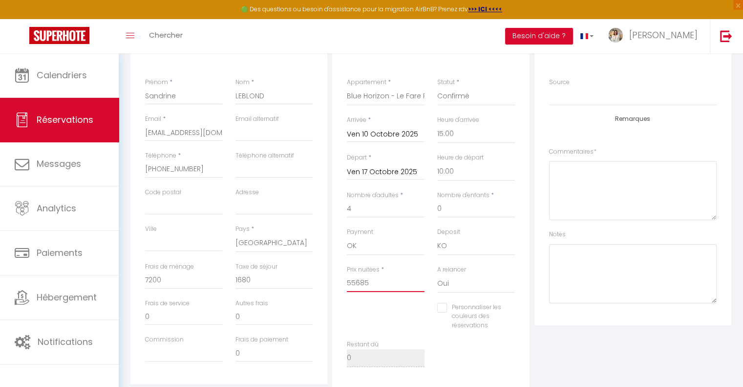
paste input "4 00"
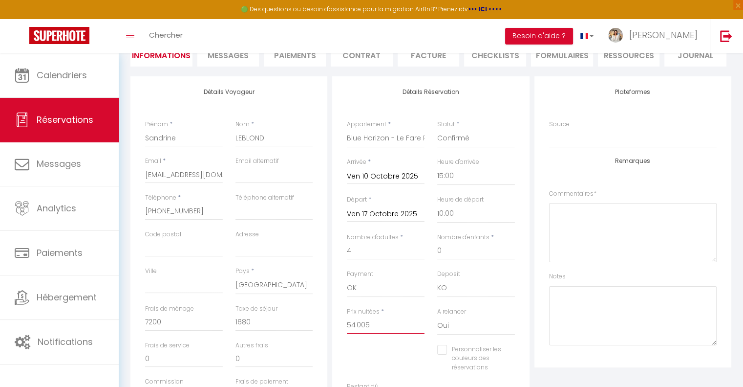
scroll to position [56, 0]
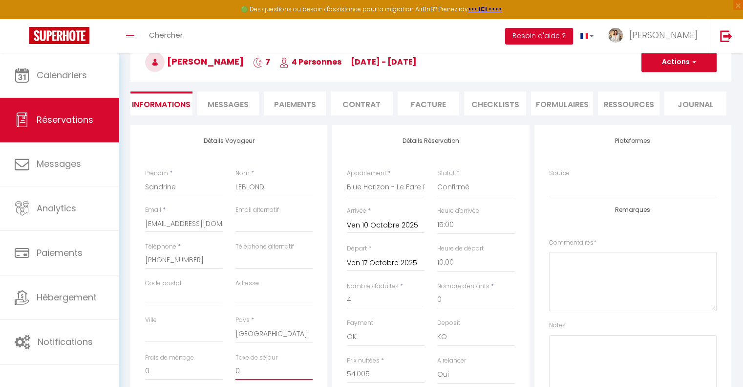
click at [283, 370] on input "0" at bounding box center [275, 371] width 78 height 18
drag, startPoint x: 253, startPoint y: 367, endPoint x: 168, endPoint y: 359, distance: 85.4
click at [168, 359] on div "Frais de ménage 0 Taxe de séjour 0" at bounding box center [229, 371] width 181 height 37
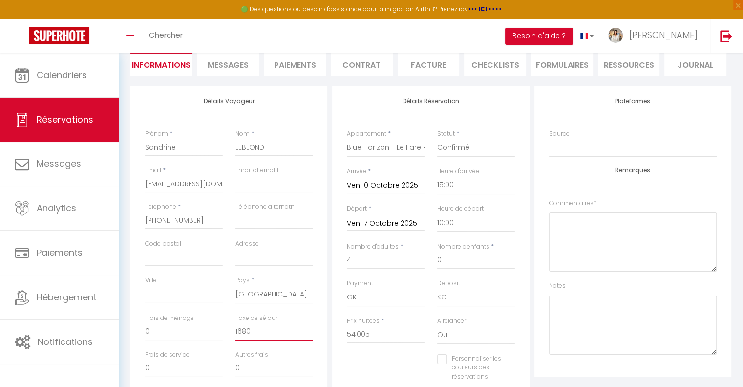
scroll to position [153, 0]
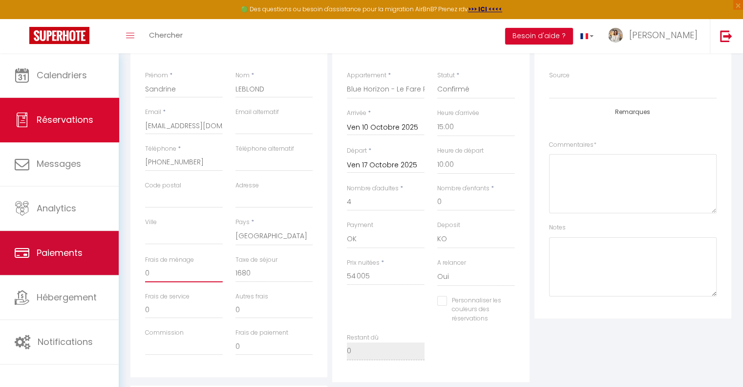
drag, startPoint x: 172, startPoint y: 271, endPoint x: 40, endPoint y: 261, distance: 132.3
click at [40, 261] on div "🟢 Des questions ou besoin d'assistance pour la migration AirBnB? Prenez rdv >>>…" at bounding box center [371, 241] width 743 height 683
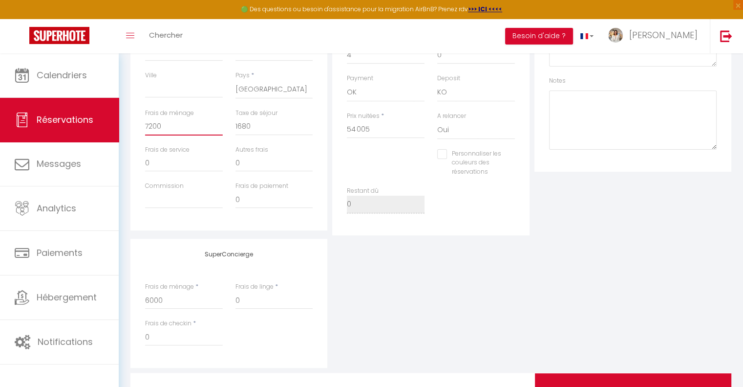
scroll to position [349, 0]
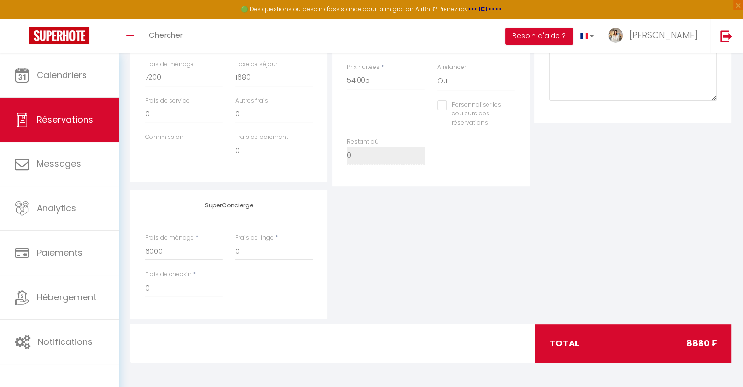
click at [510, 244] on div "SuperConcierge Frais de ménage * 6000 Frais de linge * 0 Frais de checkin * 0" at bounding box center [431, 254] width 606 height 129
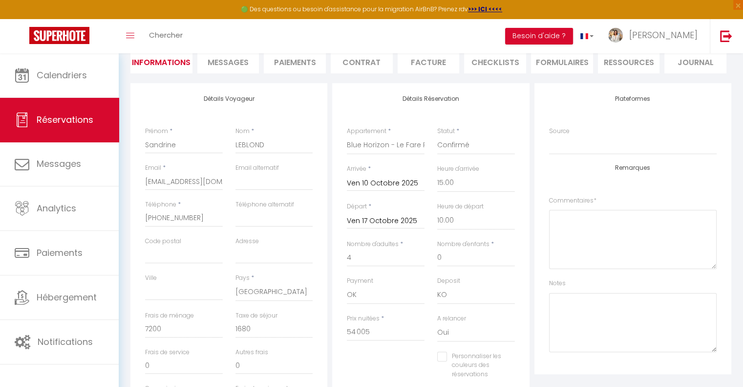
scroll to position [0, 0]
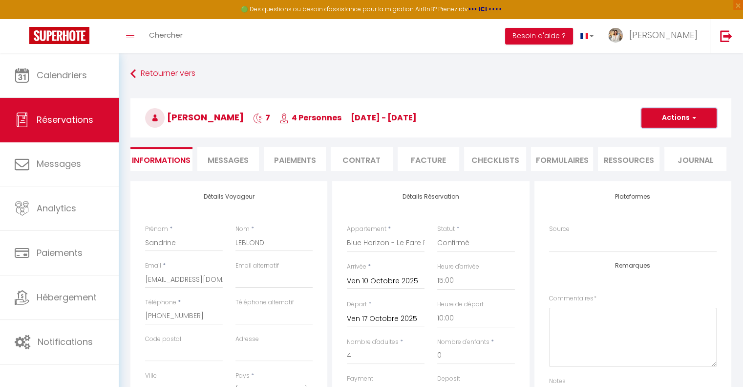
click at [675, 123] on button "Actions" at bounding box center [679, 118] width 75 height 20
click at [672, 134] on link "Enregistrer" at bounding box center [669, 139] width 77 height 13
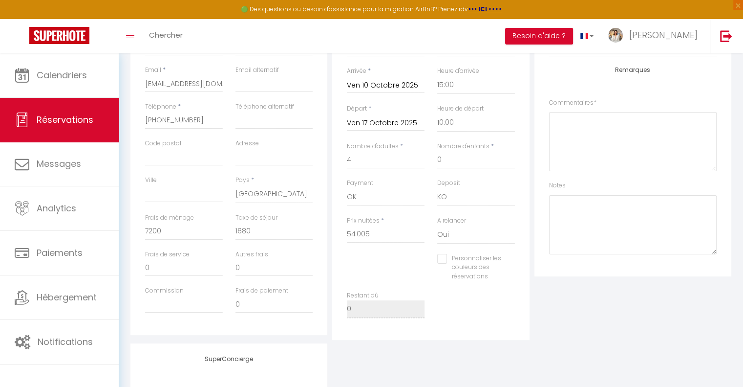
scroll to position [147, 0]
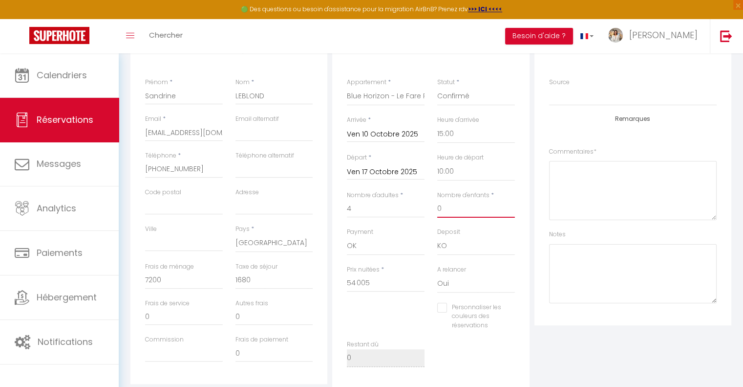
drag, startPoint x: 442, startPoint y: 206, endPoint x: 405, endPoint y: 195, distance: 38.3
click at [405, 195] on div "Nombre d'adultes * 4 Nombre d'enfants * 0" at bounding box center [431, 209] width 181 height 37
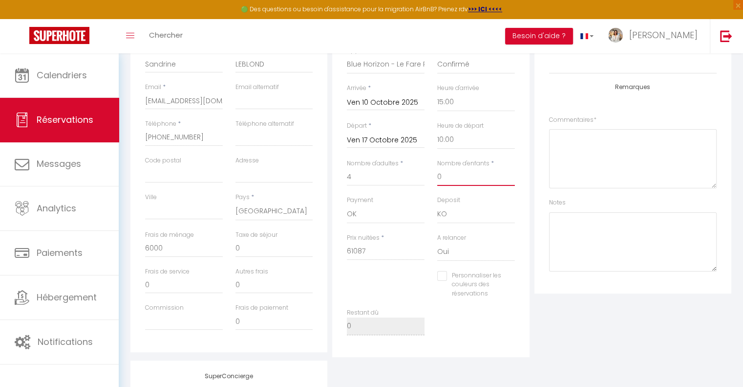
scroll to position [196, 0]
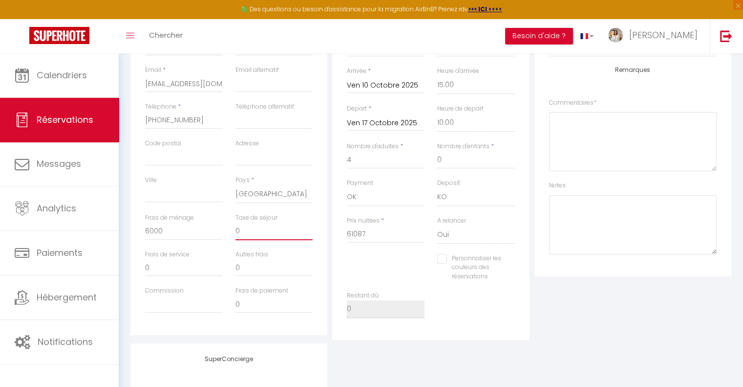
drag, startPoint x: 304, startPoint y: 231, endPoint x: 184, endPoint y: 220, distance: 120.3
click at [184, 220] on div "Frais de ménage 6000 Taxe de séjour 0" at bounding box center [229, 231] width 181 height 37
click at [456, 331] on div "Détails Réservation Appartement * Leili Home - Papeete Blue Horizon - Le Luxury…" at bounding box center [430, 162] width 197 height 354
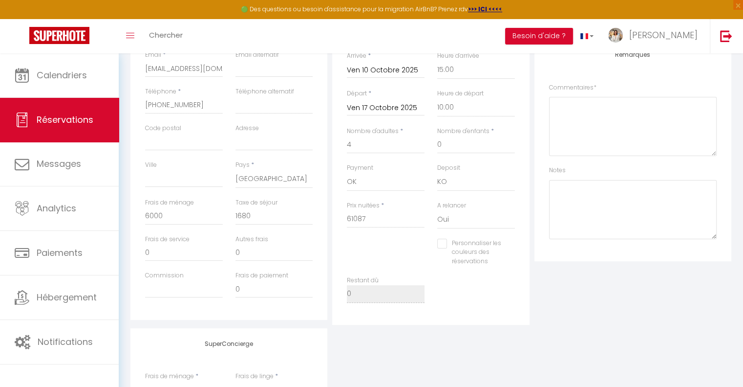
scroll to position [153, 0]
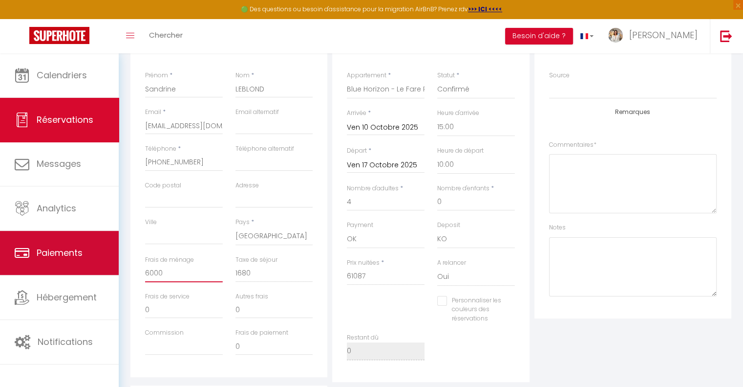
drag, startPoint x: 174, startPoint y: 274, endPoint x: 70, endPoint y: 249, distance: 106.5
click at [73, 250] on div "🟢 Des questions ou besoin d'assistance pour la migration AirBnB? Prenez rdv >>>…" at bounding box center [371, 241] width 743 height 683
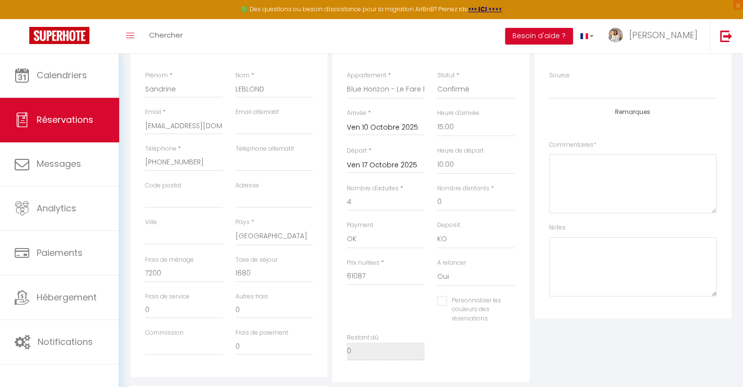
click at [415, 308] on div "Personnaliser les couleurs des réservations #D7092E" at bounding box center [431, 315] width 181 height 38
drag, startPoint x: 400, startPoint y: 272, endPoint x: 321, endPoint y: 268, distance: 79.3
click at [321, 268] on div "Détails Voyageur Prénom * [PERSON_NAME] * LEBLOND Email * [EMAIL_ADDRESS][DOMAI…" at bounding box center [431, 204] width 606 height 354
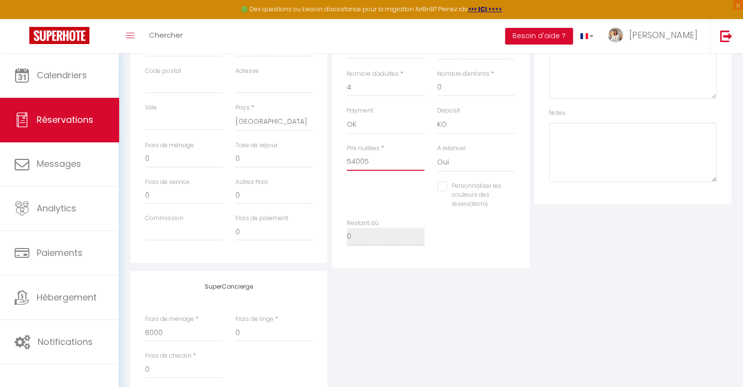
scroll to position [349, 0]
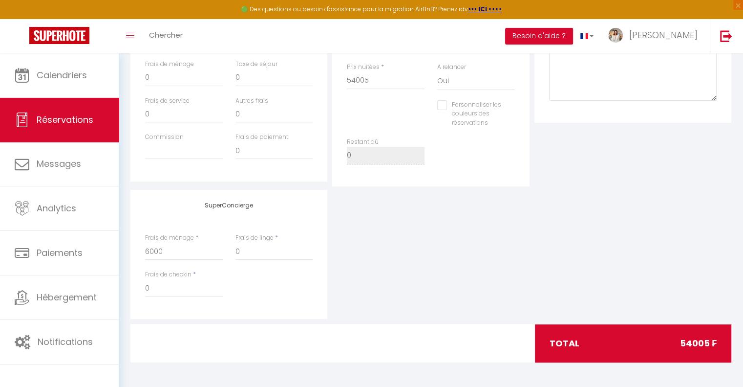
click at [502, 264] on div "SuperConcierge Frais de ménage * 6000 Frais de linge * 0 Frais de checkin * 0" at bounding box center [431, 254] width 606 height 129
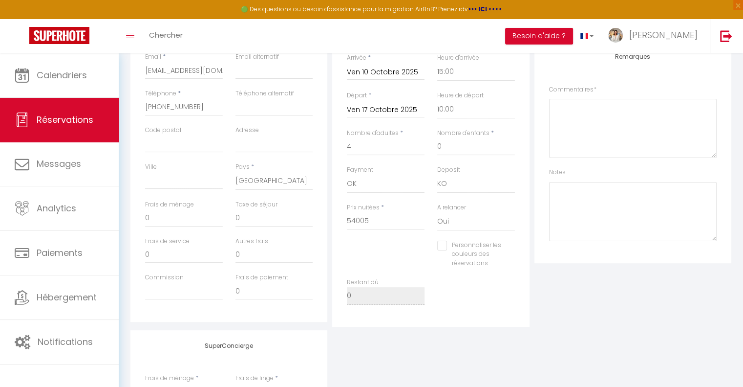
scroll to position [202, 0]
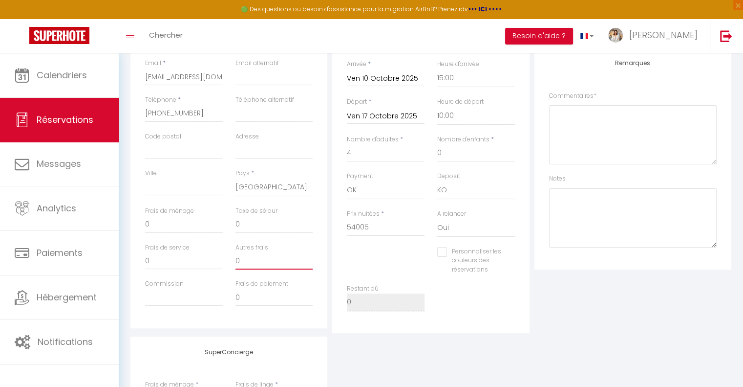
drag, startPoint x: 271, startPoint y: 262, endPoint x: 190, endPoint y: 249, distance: 82.7
click at [191, 249] on div "Frais de service 0 Autres frais 0" at bounding box center [229, 261] width 181 height 37
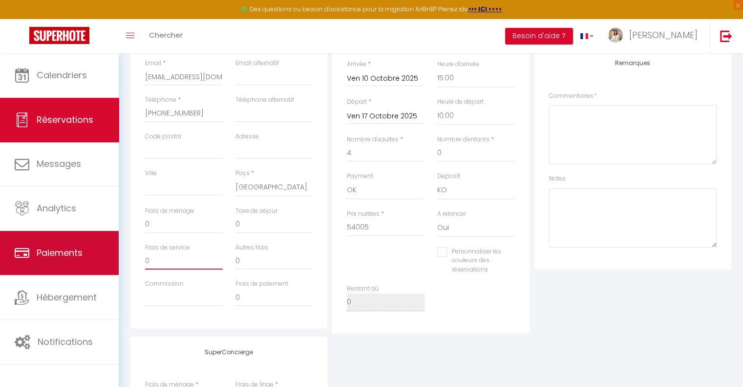
drag, startPoint x: 176, startPoint y: 265, endPoint x: 88, endPoint y: 236, distance: 92.6
click at [89, 237] on div "🟢 Des questions ou besoin d'assistance pour la migration AirBnB? Prenez rdv >>>…" at bounding box center [371, 192] width 743 height 683
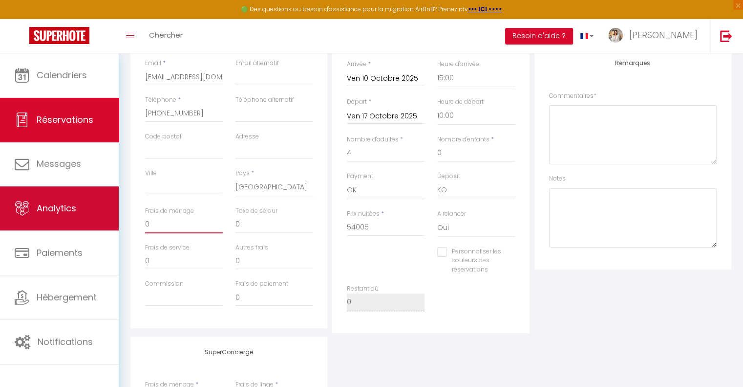
drag, startPoint x: 175, startPoint y: 218, endPoint x: 0, endPoint y: 215, distance: 175.0
click at [0, 215] on div "🟢 Des questions ou besoin d'assistance pour la migration AirBnB? Prenez rdv >>>…" at bounding box center [371, 192] width 743 height 683
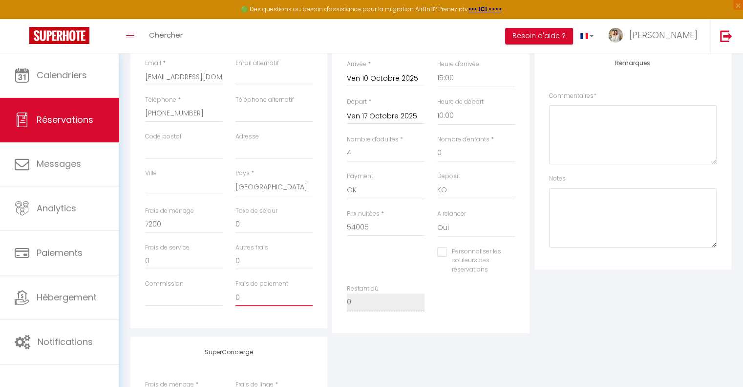
click at [311, 297] on input "0" at bounding box center [275, 297] width 78 height 18
click at [338, 314] on div "Détails Réservation Appartement * Leili Home - Papeete Blue Horizon - Le Luxury…" at bounding box center [430, 155] width 197 height 354
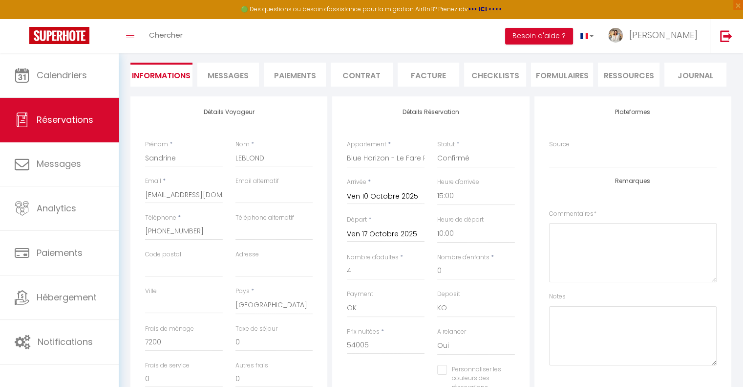
scroll to position [56, 0]
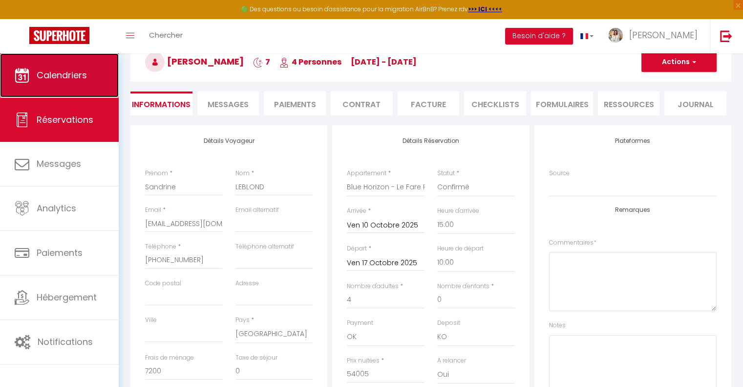
click at [24, 60] on link "Calendriers" at bounding box center [59, 75] width 119 height 44
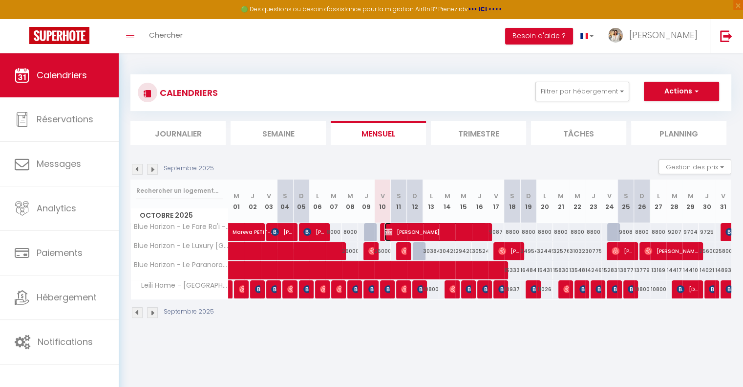
click at [396, 224] on span "[PERSON_NAME]" at bounding box center [436, 231] width 102 height 19
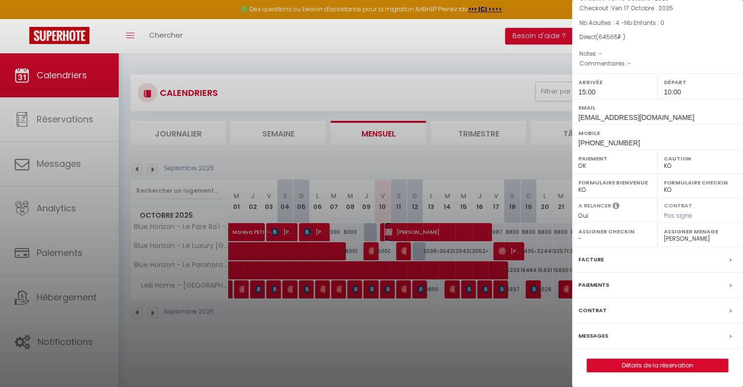
scroll to position [92, 0]
click at [647, 369] on link "Détails de la réservation" at bounding box center [657, 365] width 141 height 13
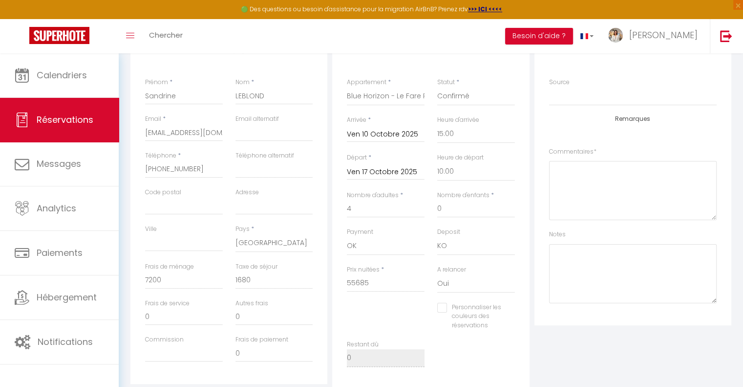
scroll to position [196, 0]
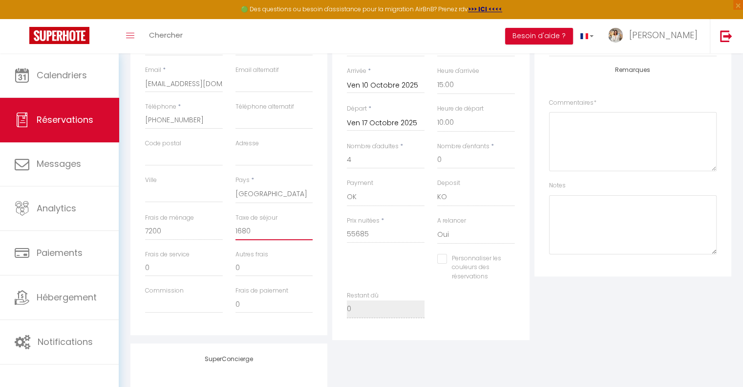
drag, startPoint x: 275, startPoint y: 235, endPoint x: 238, endPoint y: 232, distance: 37.3
click at [238, 232] on input "1680" at bounding box center [275, 231] width 78 height 18
click at [483, 293] on div "Restant dû 0" at bounding box center [431, 309] width 181 height 37
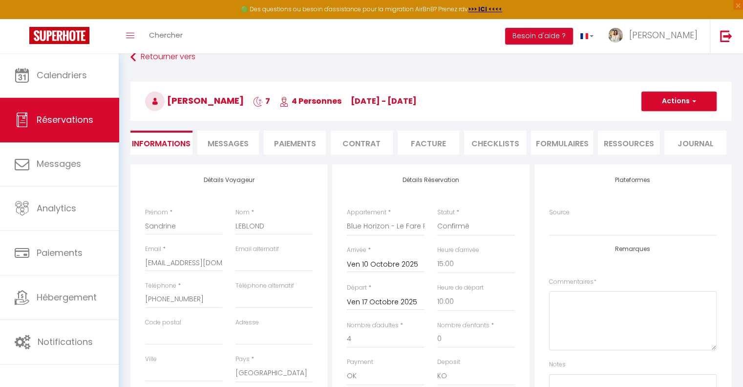
scroll to position [0, 0]
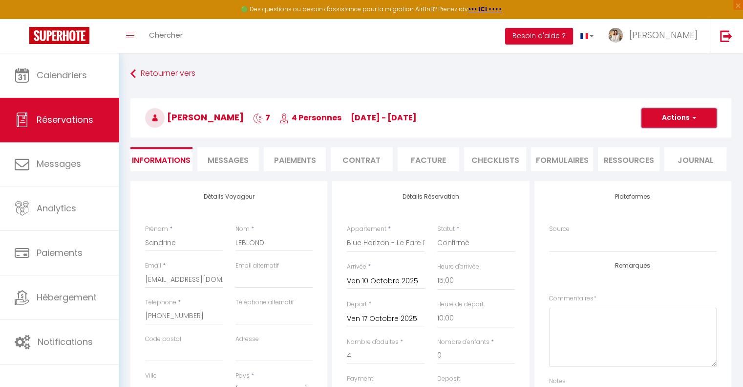
click at [682, 115] on button "Actions" at bounding box center [679, 118] width 75 height 20
click at [674, 139] on link "Enregistrer" at bounding box center [669, 139] width 77 height 13
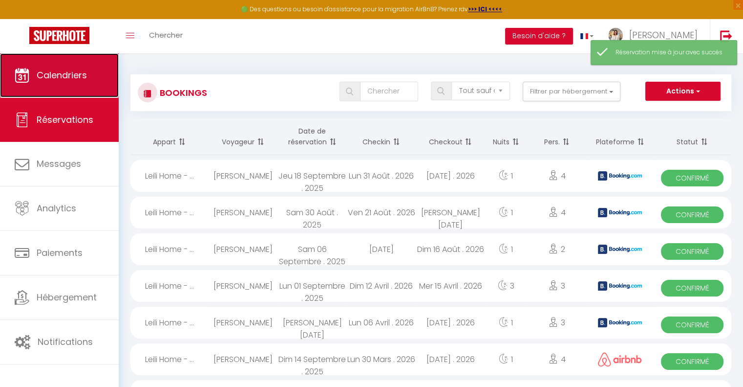
click at [76, 83] on link "Calendriers" at bounding box center [59, 75] width 119 height 44
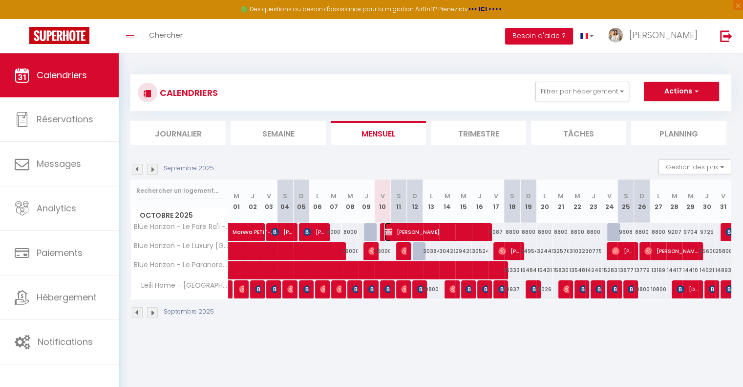
click at [472, 236] on span "[PERSON_NAME]" at bounding box center [436, 231] width 102 height 19
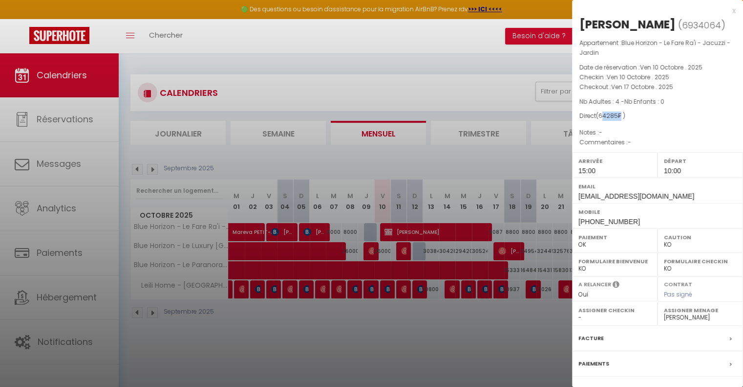
drag, startPoint x: 622, startPoint y: 130, endPoint x: 604, endPoint y: 132, distance: 17.7
click at [604, 120] on span "( 64285 ₣ )" at bounding box center [610, 115] width 29 height 8
click at [628, 137] on p "Notes : -" at bounding box center [658, 133] width 156 height 10
drag, startPoint x: 620, startPoint y: 134, endPoint x: 603, endPoint y: 134, distance: 17.1
click at [603, 120] on span "( 64285 ₣ )" at bounding box center [610, 115] width 29 height 8
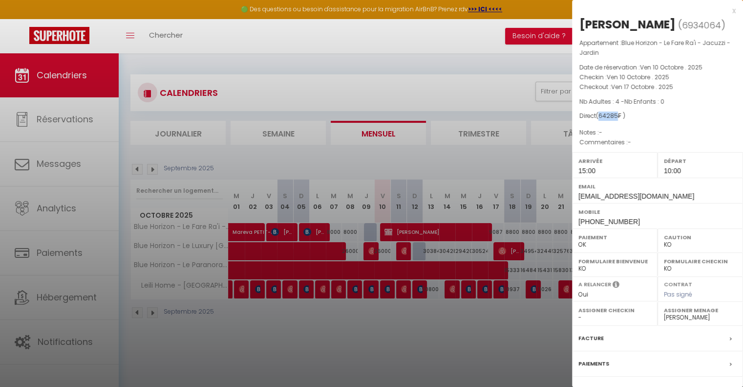
copy span "64285"
